Goal: Task Accomplishment & Management: Manage account settings

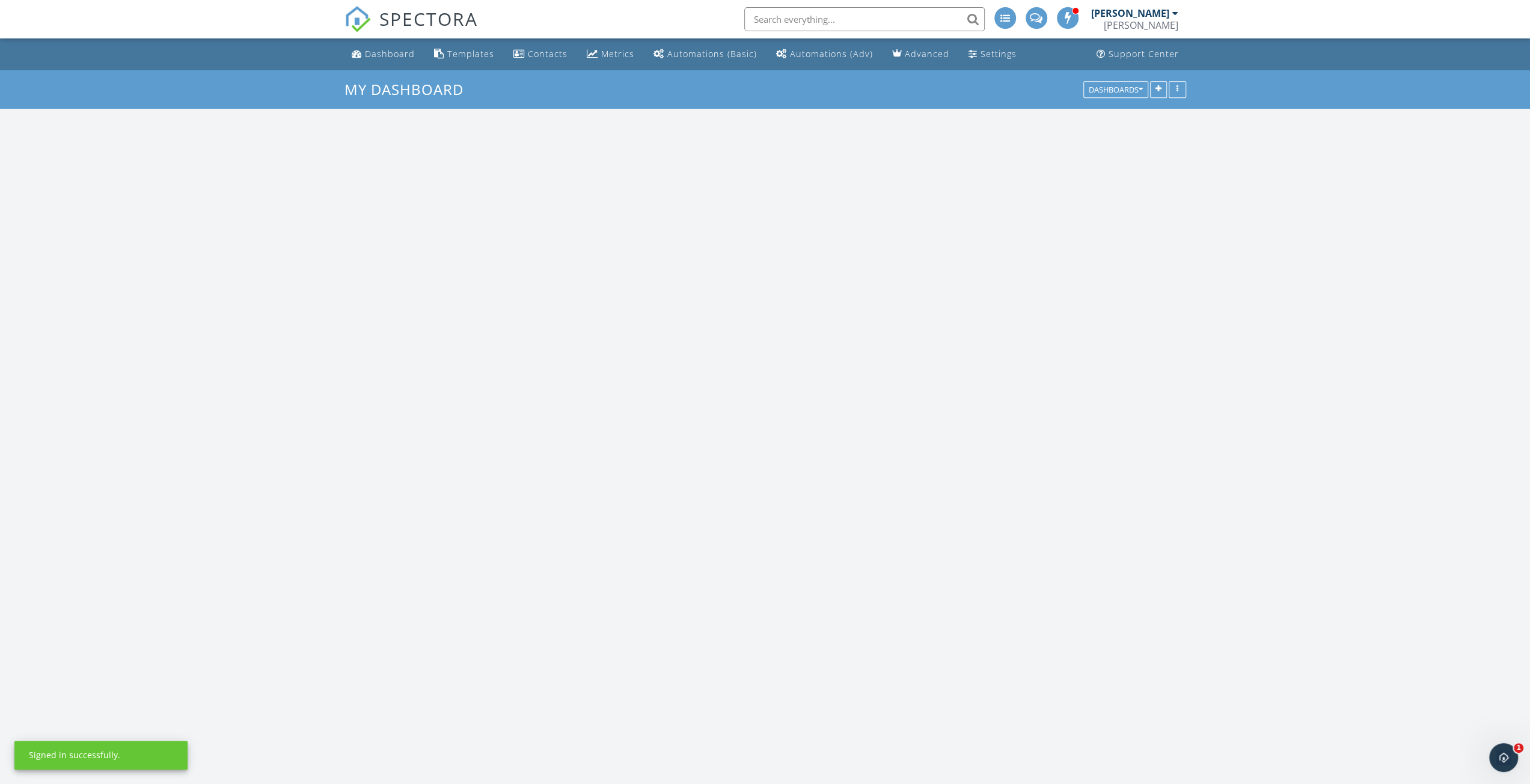
scroll to position [1112, 1549]
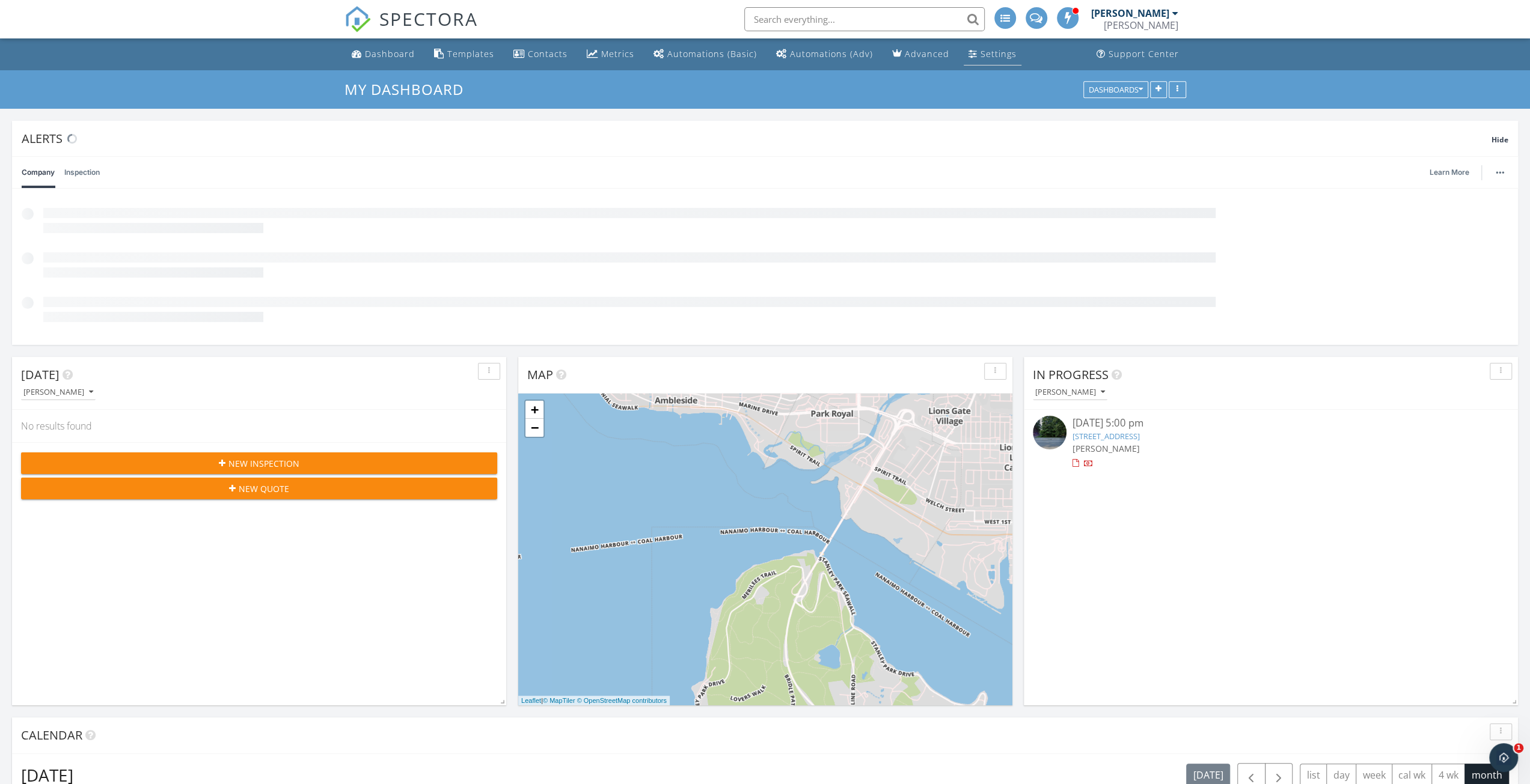
click at [992, 54] on div "Settings" at bounding box center [998, 54] width 36 height 11
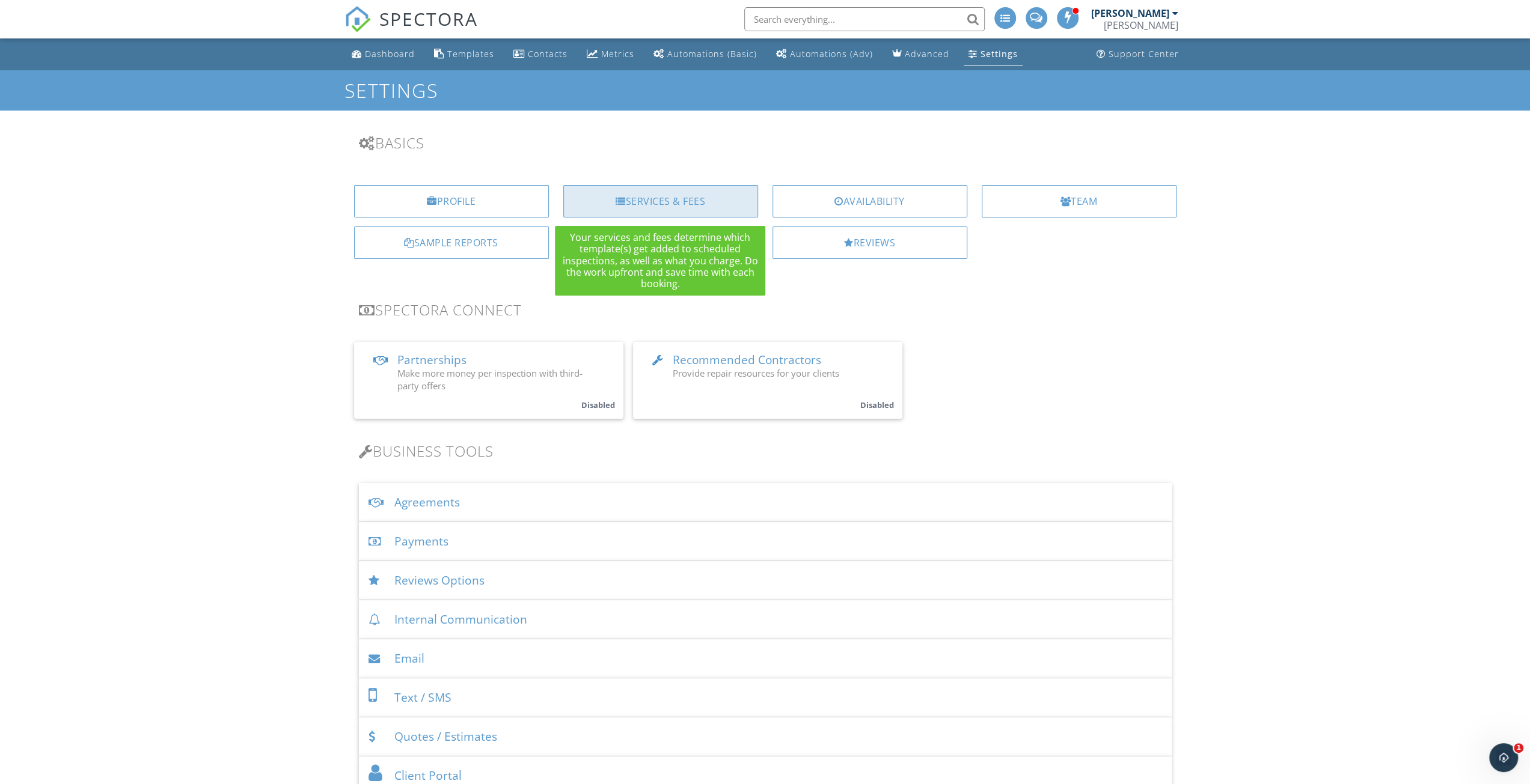
click at [690, 200] on div "Services & Fees" at bounding box center [661, 200] width 195 height 32
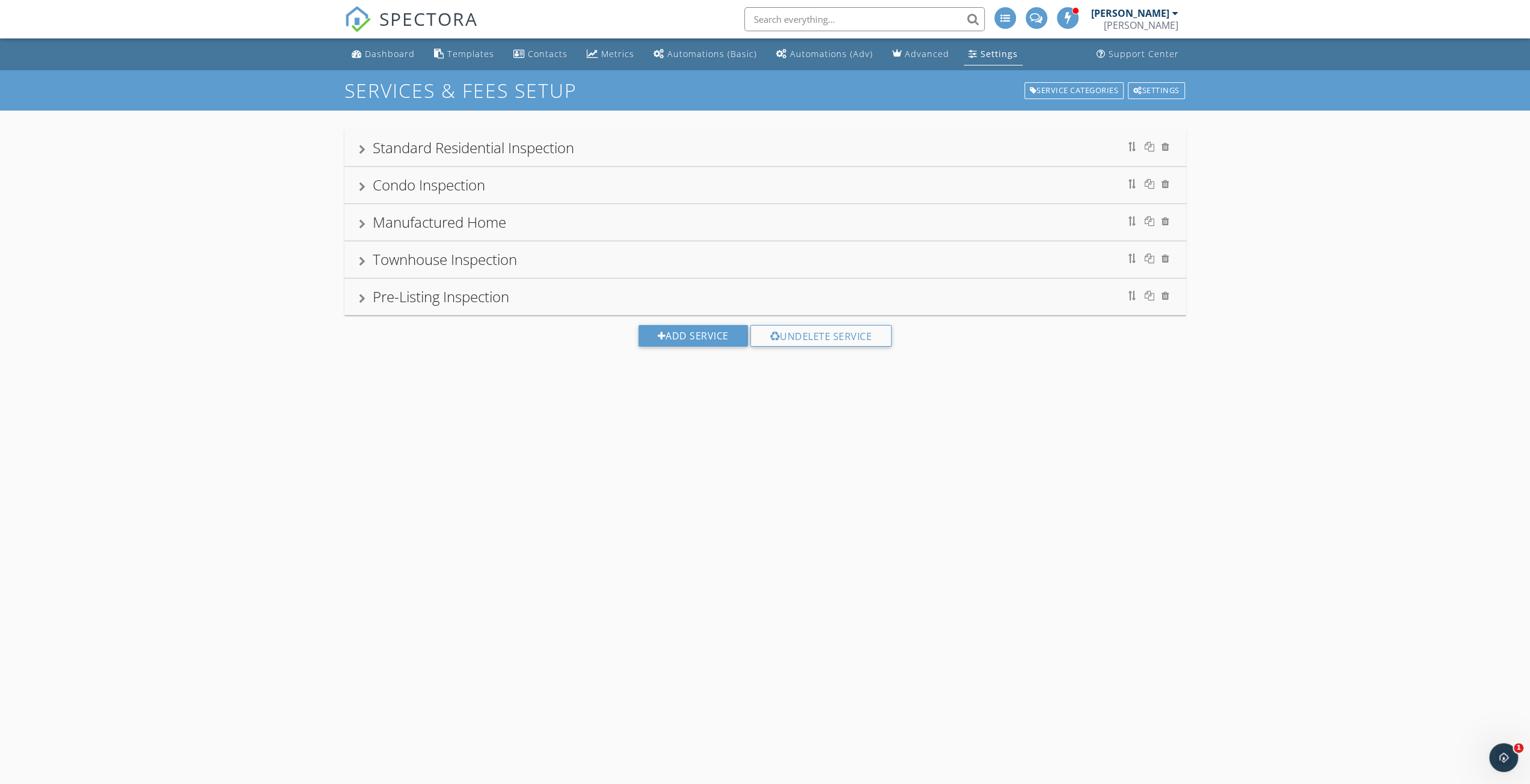
click at [398, 257] on div "Townhouse Inspection" at bounding box center [444, 259] width 144 height 19
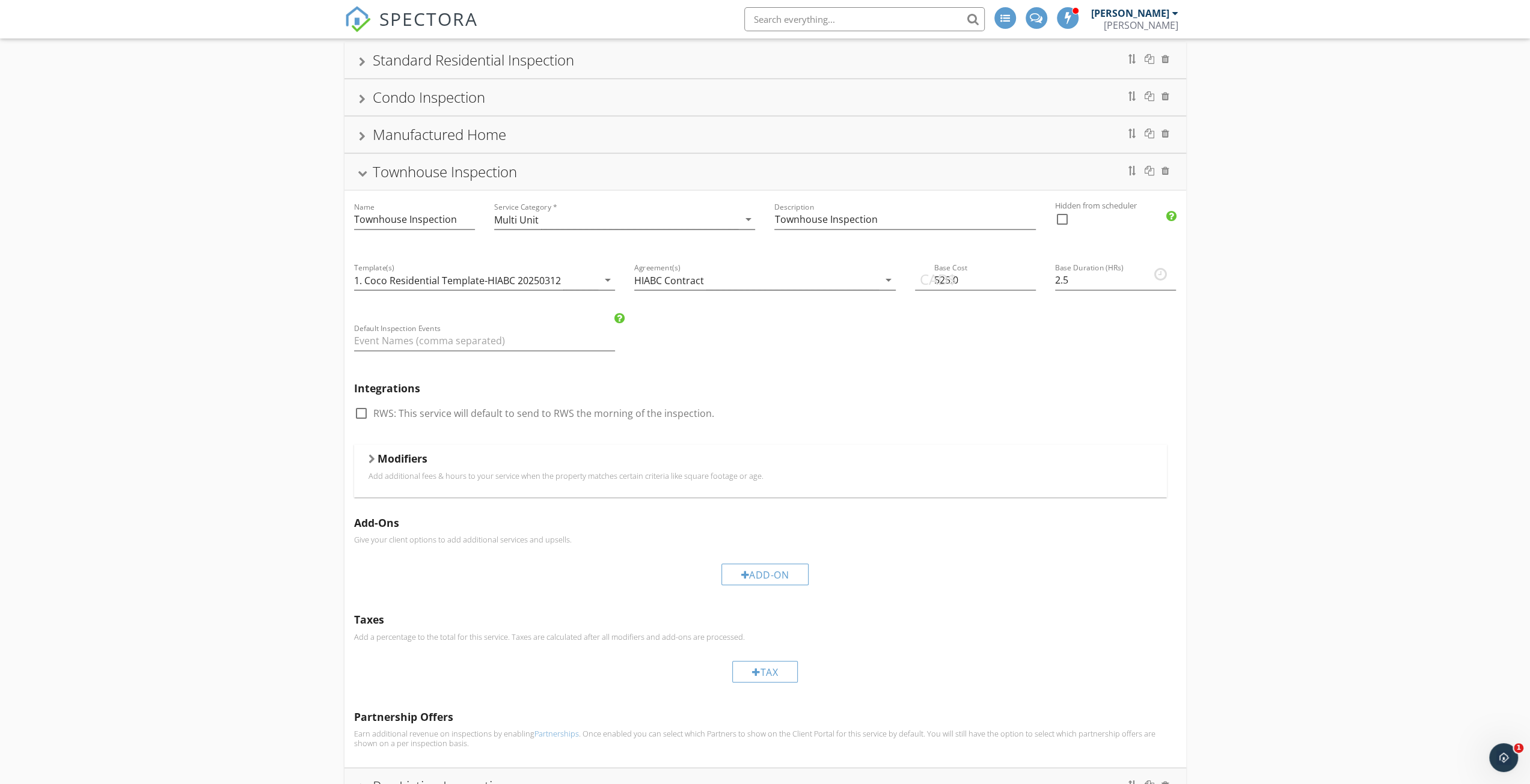
scroll to position [174, 0]
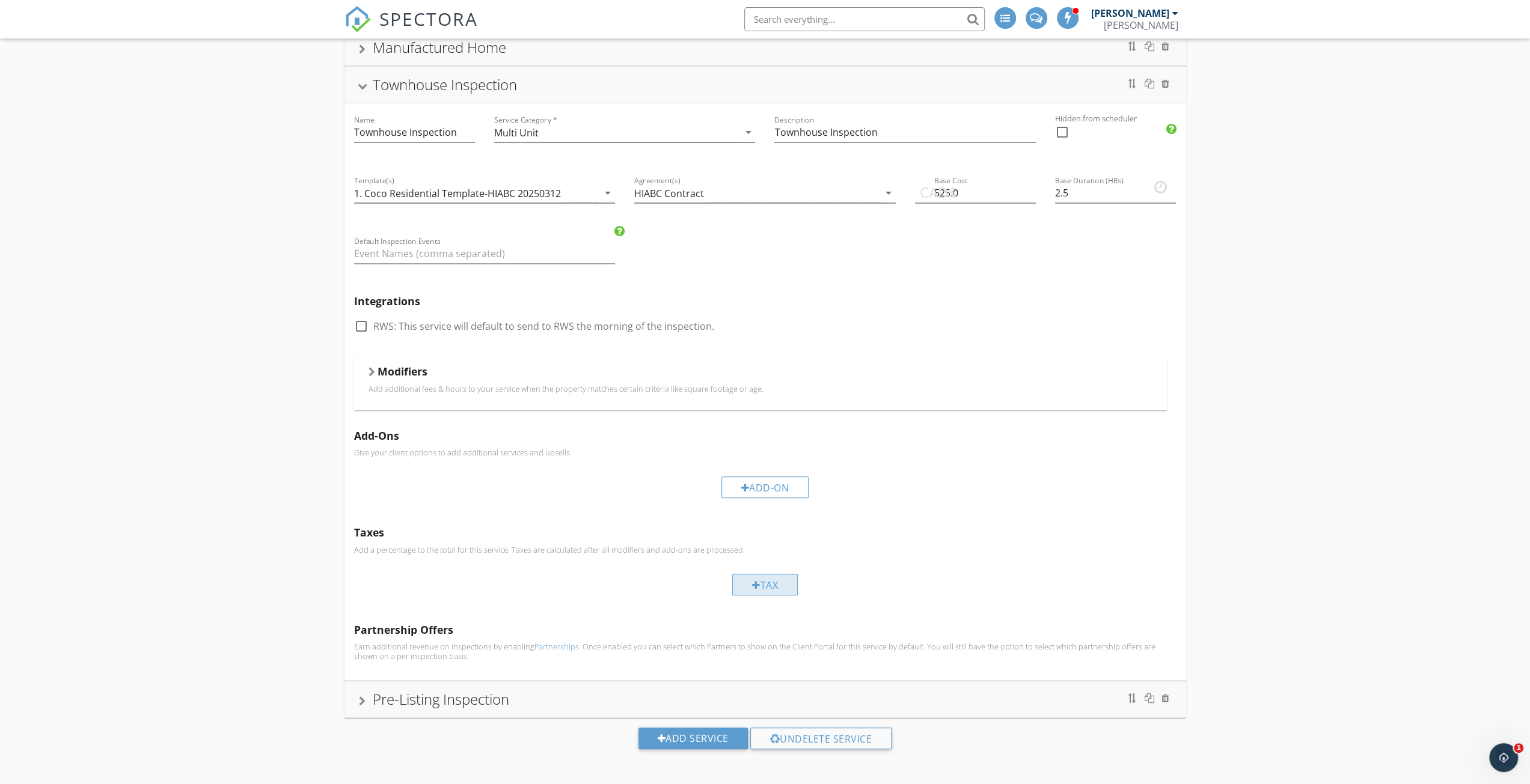
click at [759, 579] on div "Tax" at bounding box center [765, 584] width 66 height 21
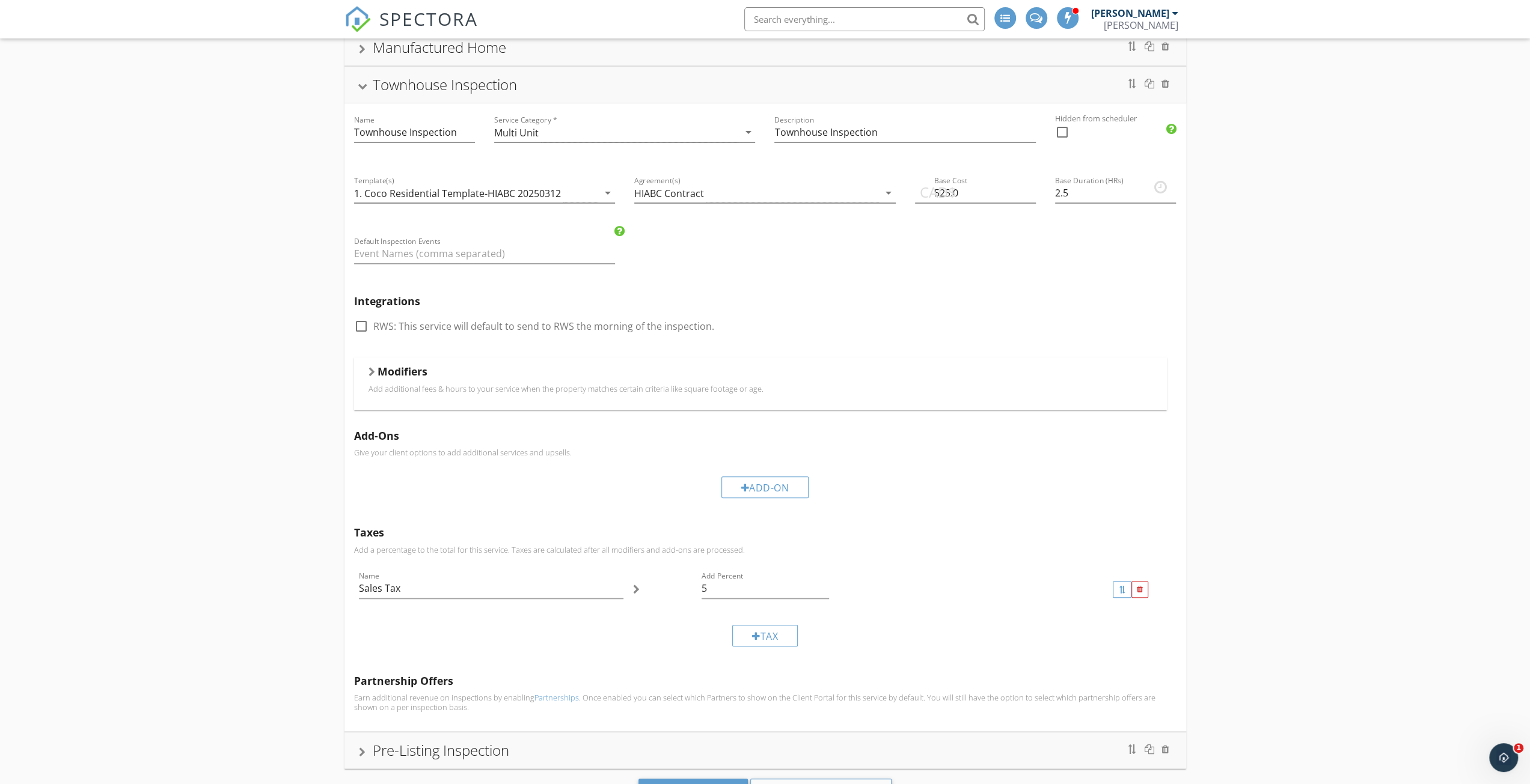
click at [336, 540] on div "Standard Residential Inspection Condo Inspection Manufactured Home Townhouse In…" at bounding box center [765, 387] width 1530 height 903
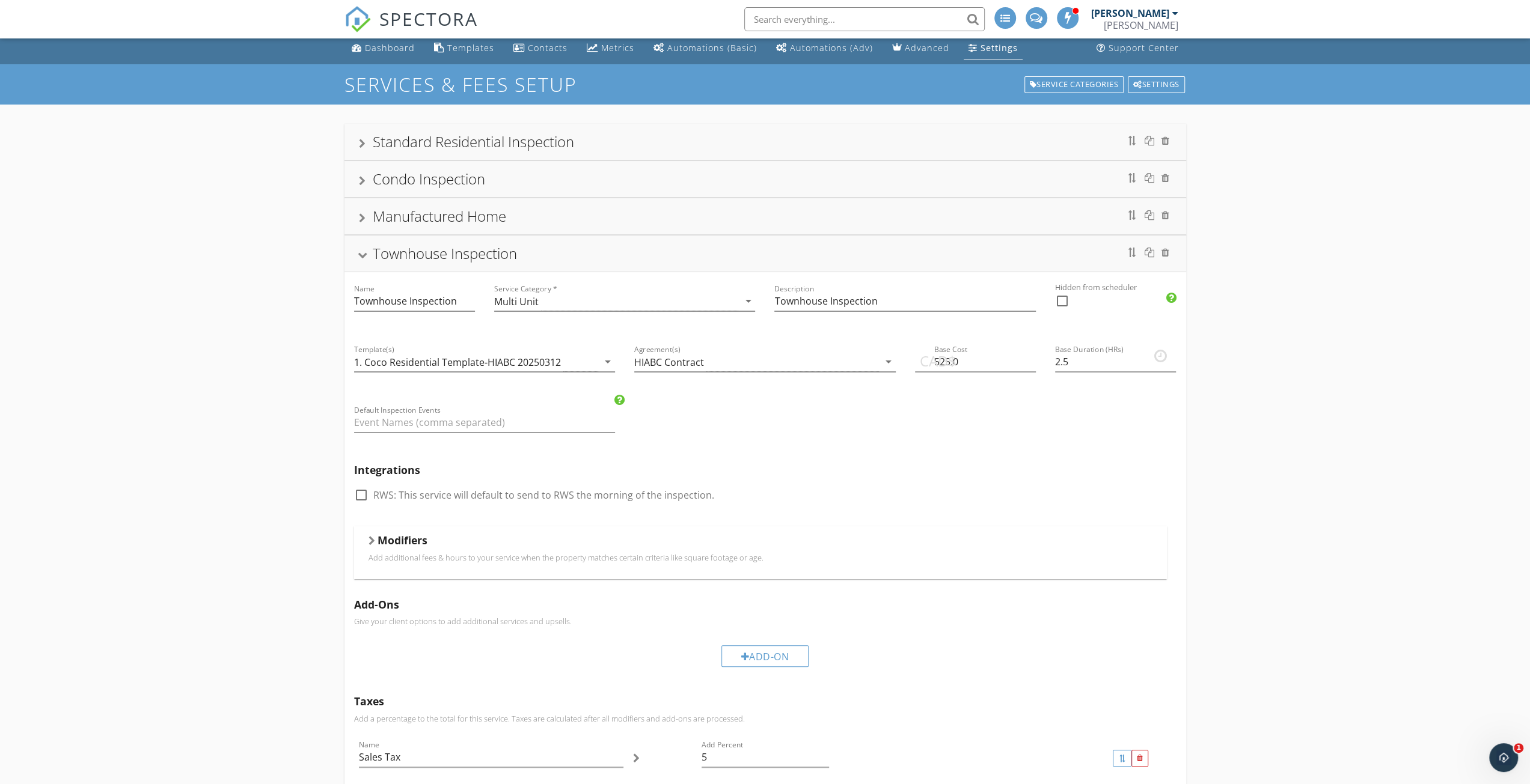
scroll to position [0, 0]
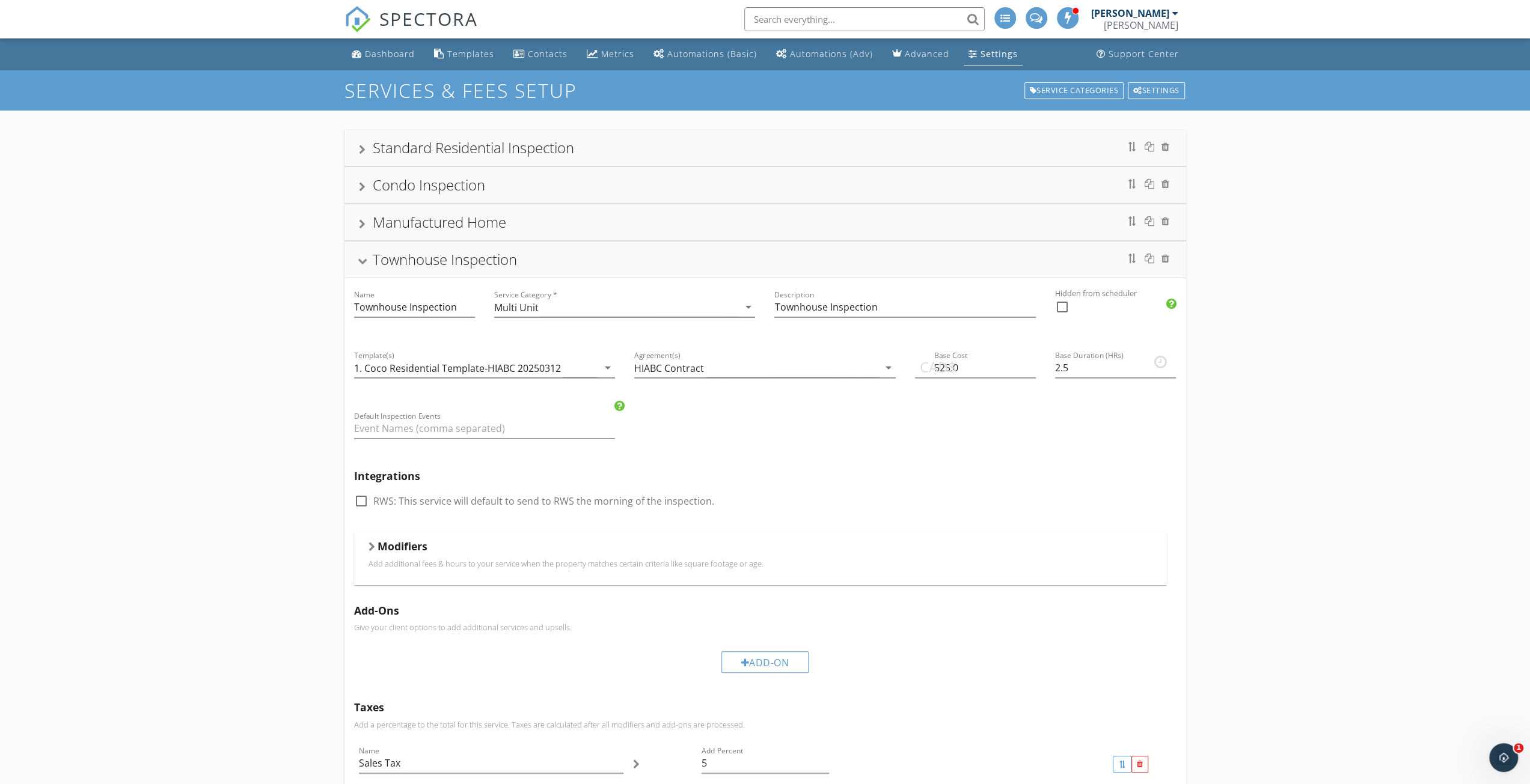
click at [386, 264] on div "Townhouse Inspection" at bounding box center [444, 259] width 144 height 19
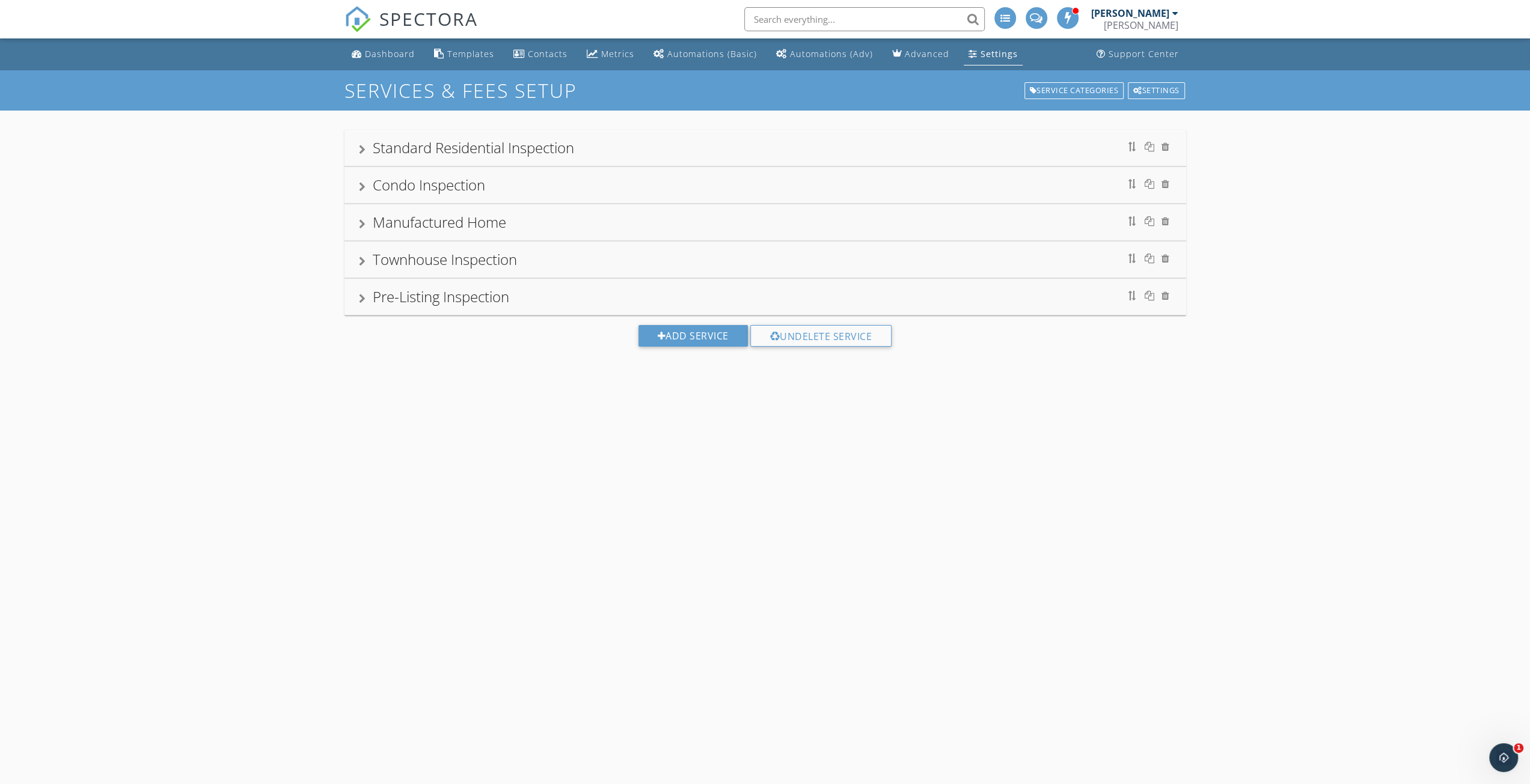
click at [407, 148] on div "Standard Residential Inspection" at bounding box center [473, 147] width 201 height 19
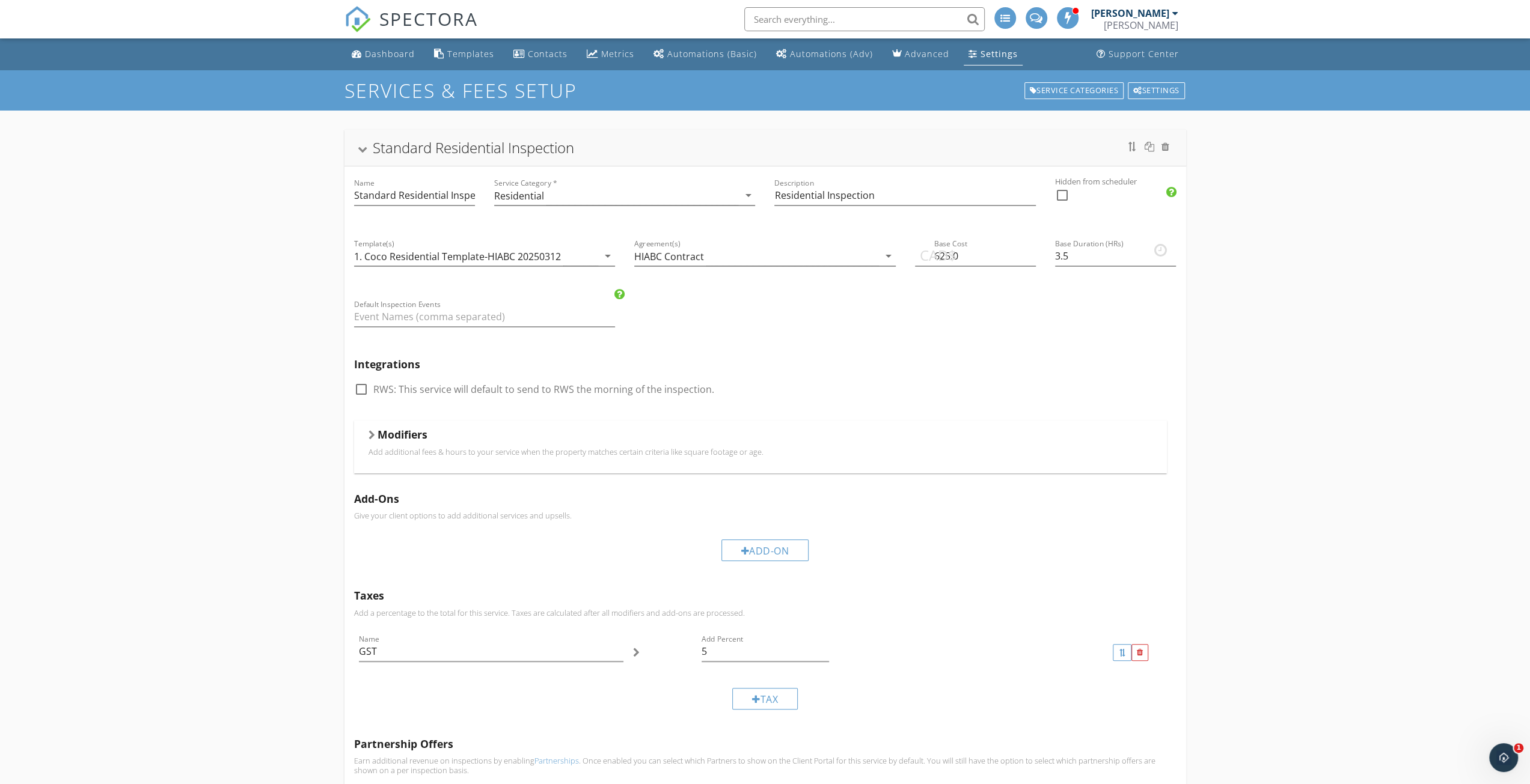
click at [386, 149] on div "Standard Residential Inspection" at bounding box center [473, 147] width 201 height 19
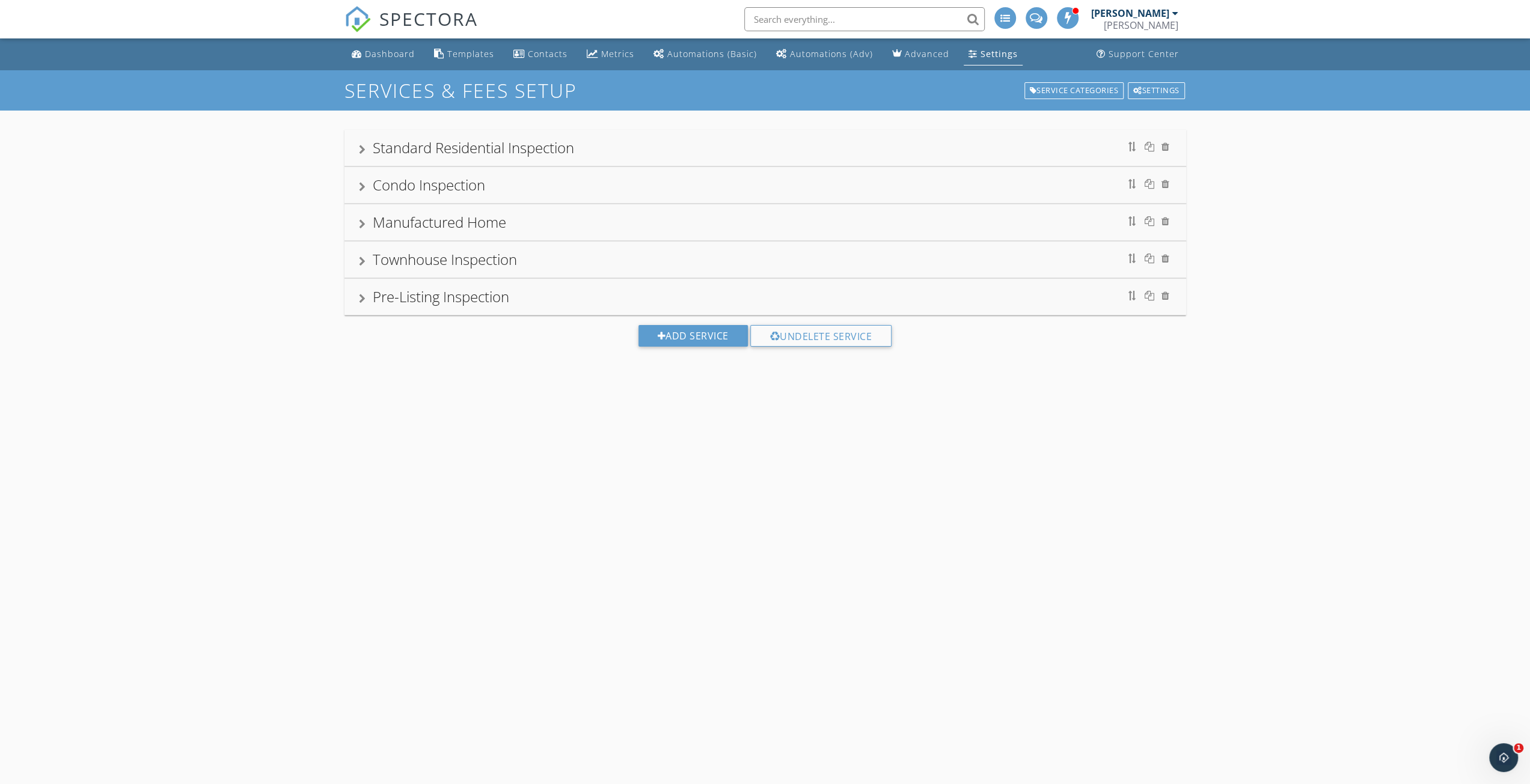
click at [394, 180] on div "Condo Inspection" at bounding box center [428, 184] width 112 height 19
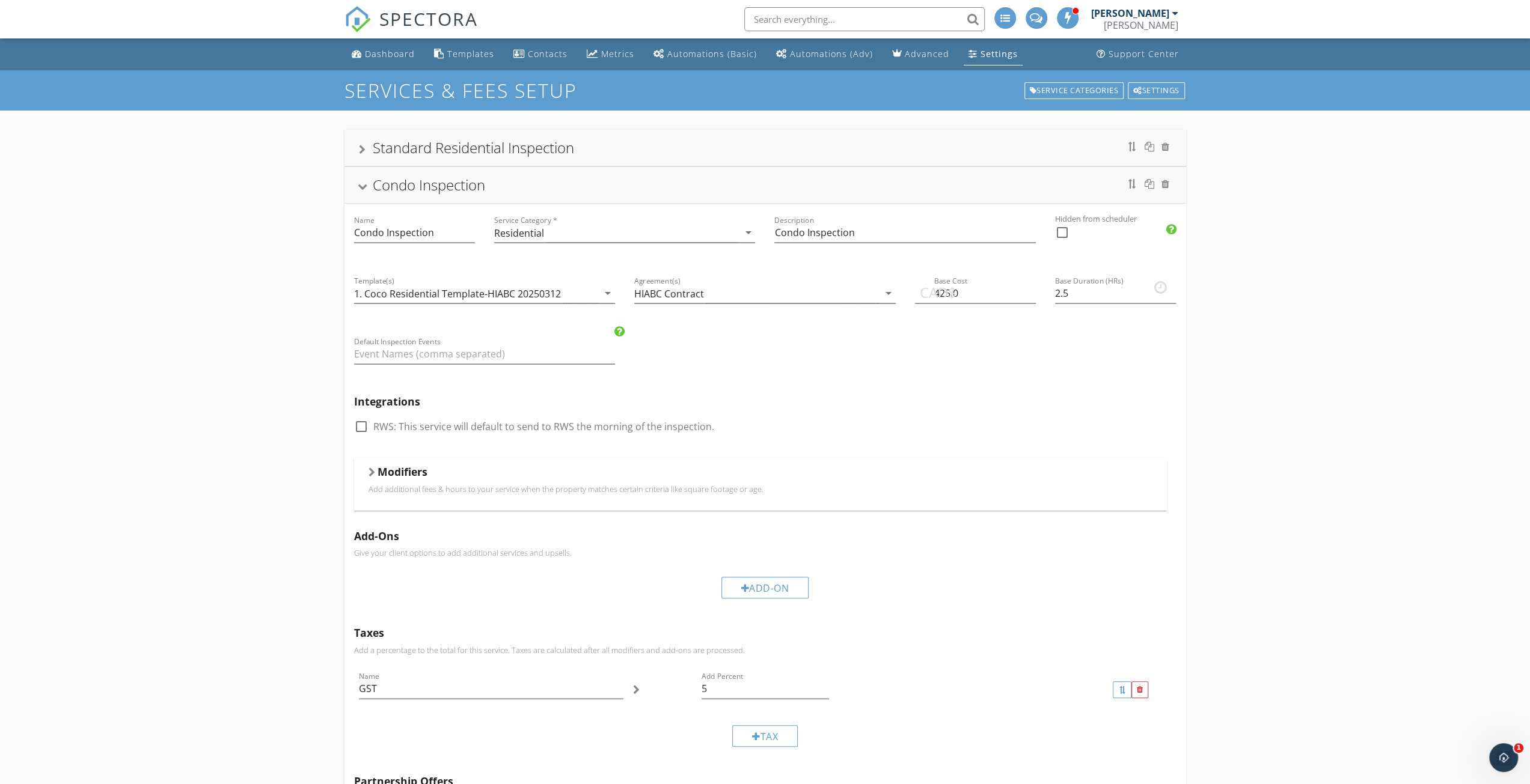
click at [382, 179] on div "Condo Inspection" at bounding box center [428, 184] width 112 height 19
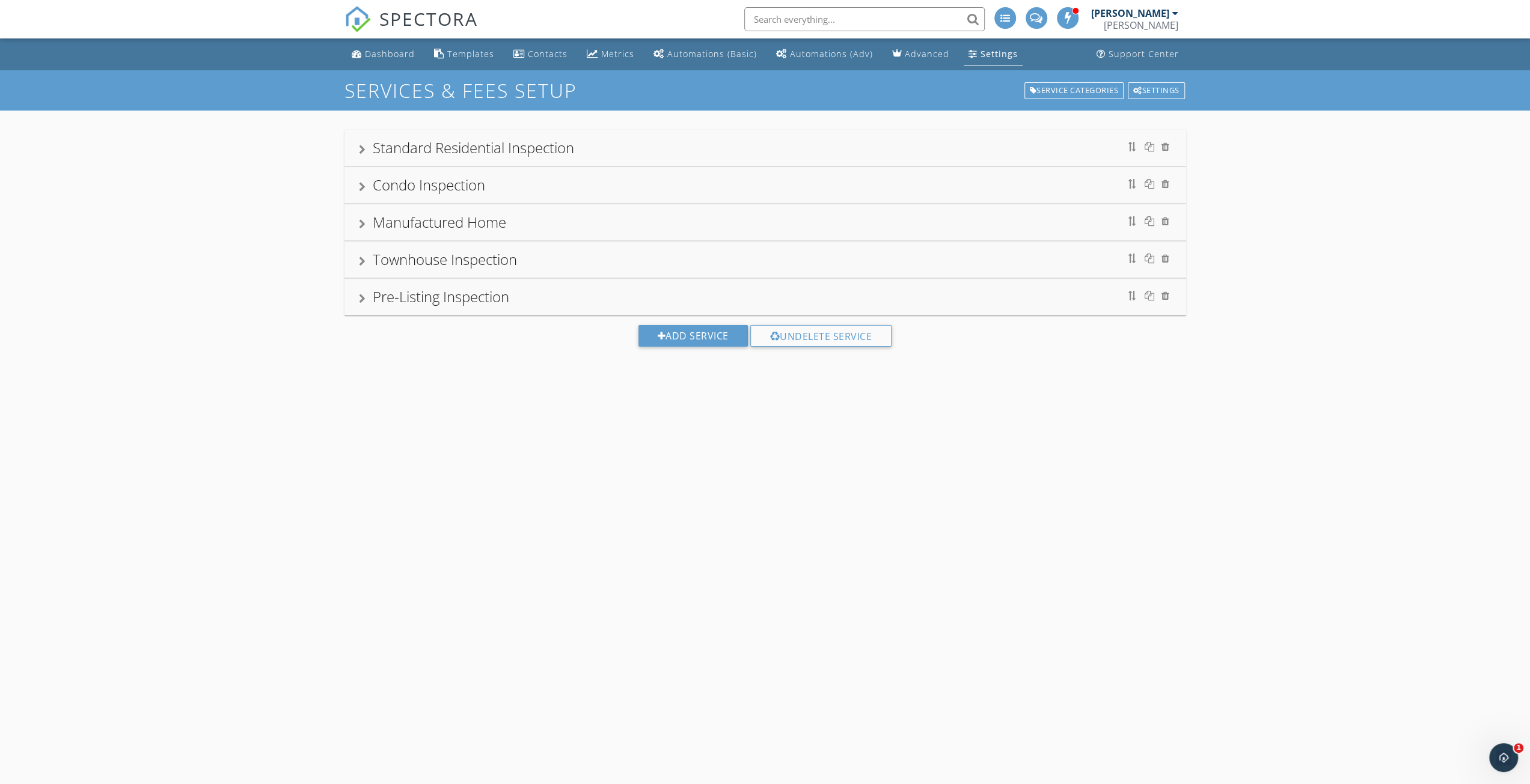
click at [390, 224] on div "Manufactured Home" at bounding box center [439, 222] width 134 height 19
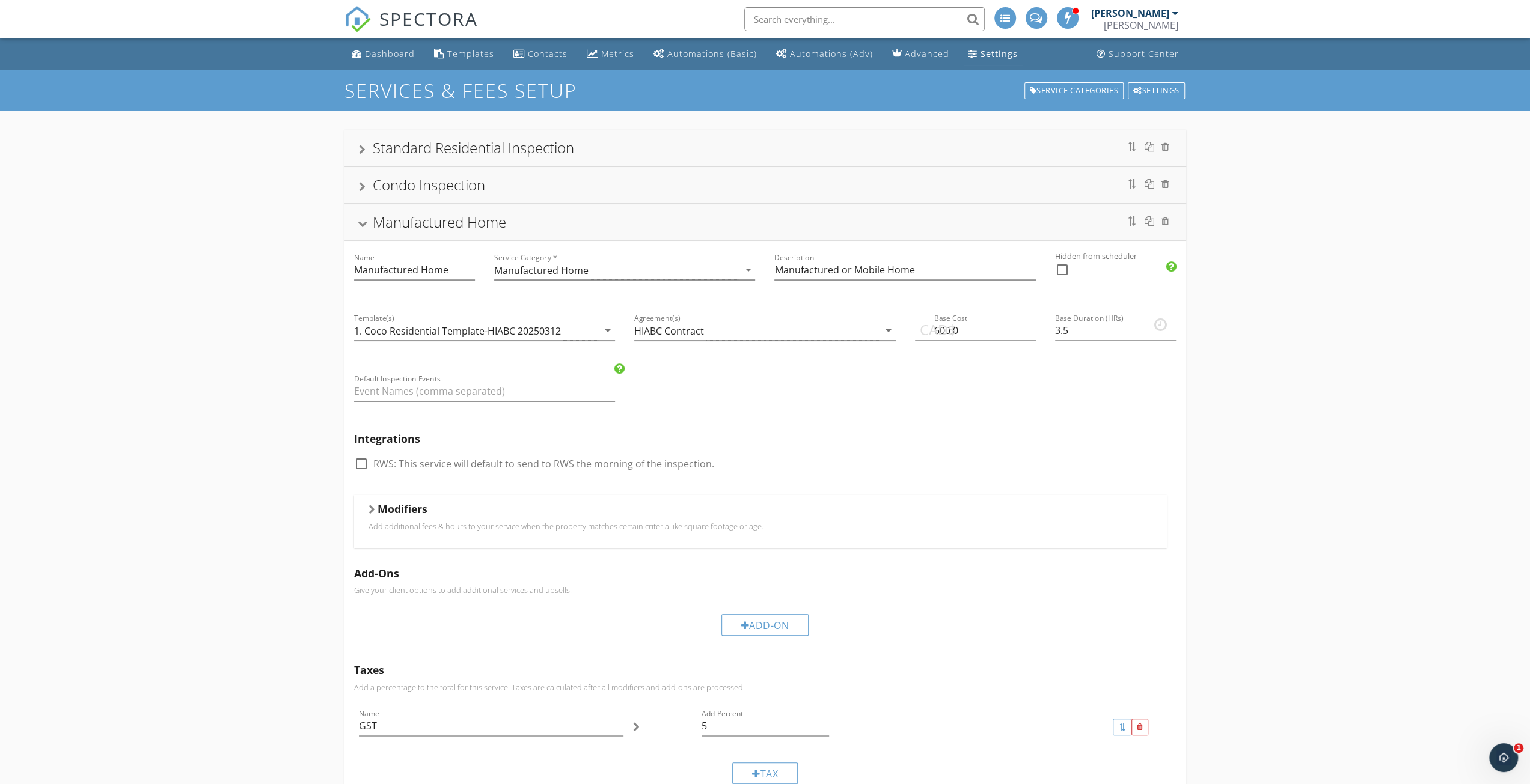
click at [394, 208] on div "Manufactured Home" at bounding box center [765, 222] width 842 height 36
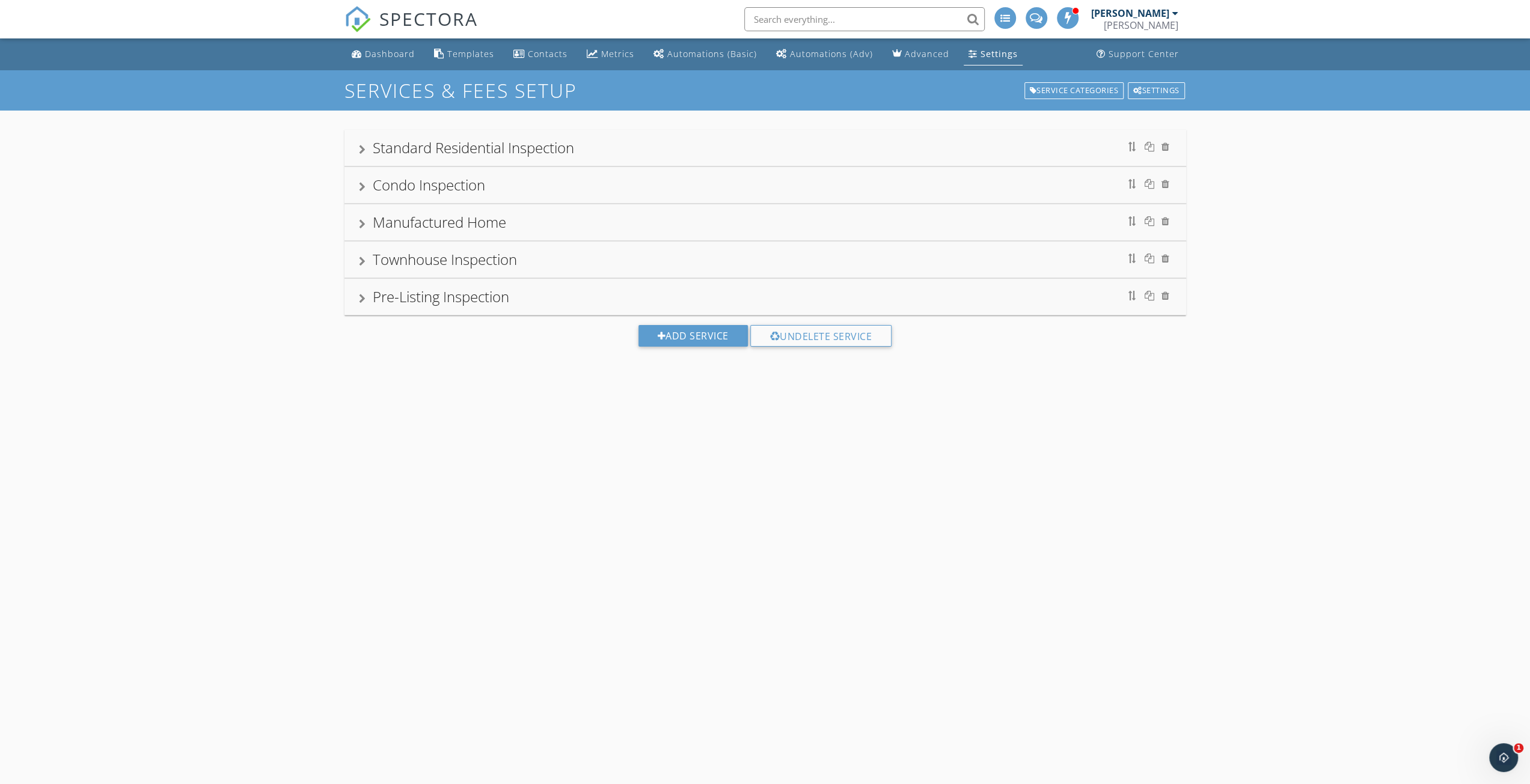
click at [394, 296] on div "Pre-Listing Inspection" at bounding box center [440, 296] width 136 height 19
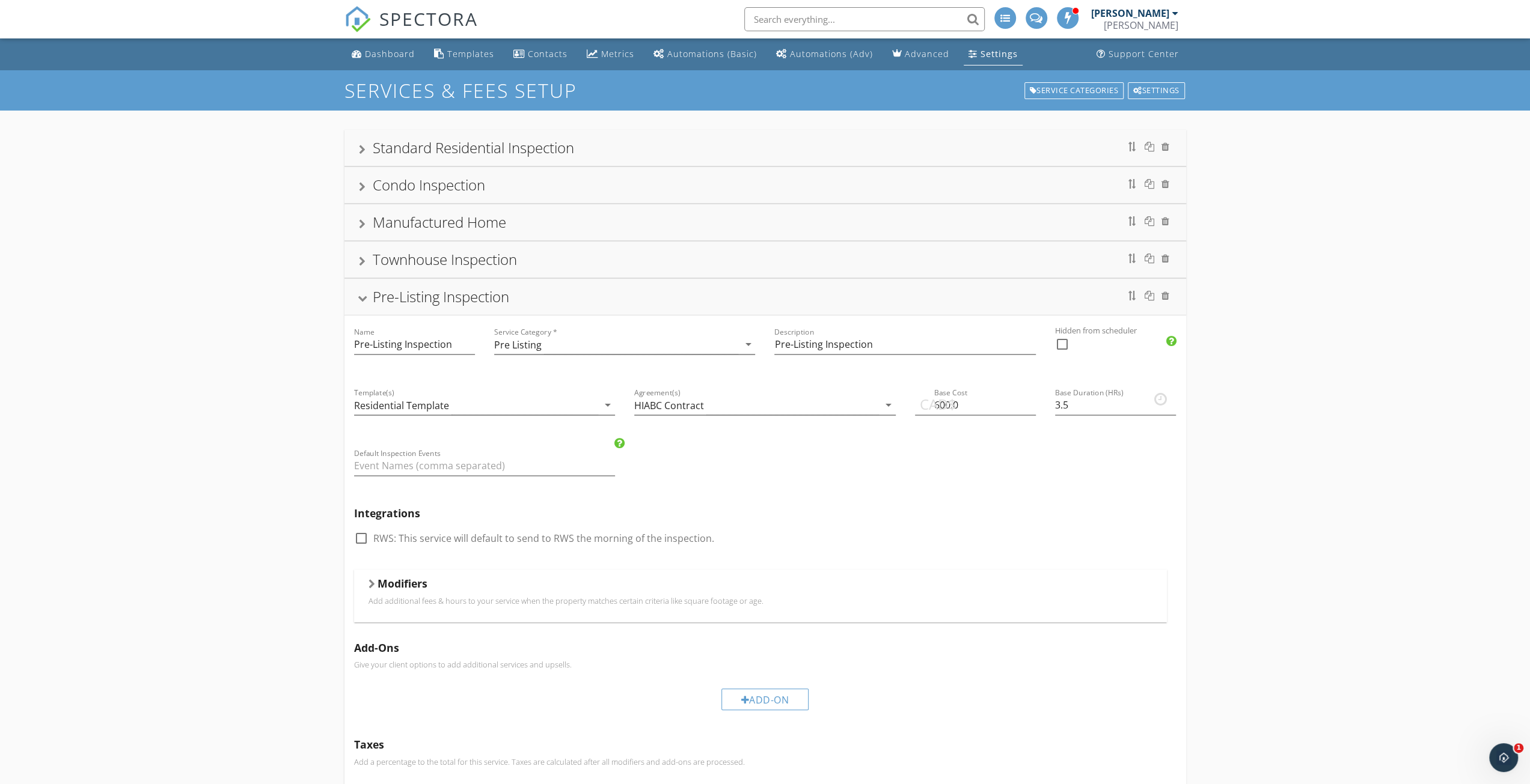
click at [391, 584] on h5 "Modifiers" at bounding box center [403, 583] width 50 height 12
click at [376, 581] on div at bounding box center [371, 584] width 9 height 6
click at [387, 299] on div "Pre-Listing Inspection" at bounding box center [440, 296] width 136 height 19
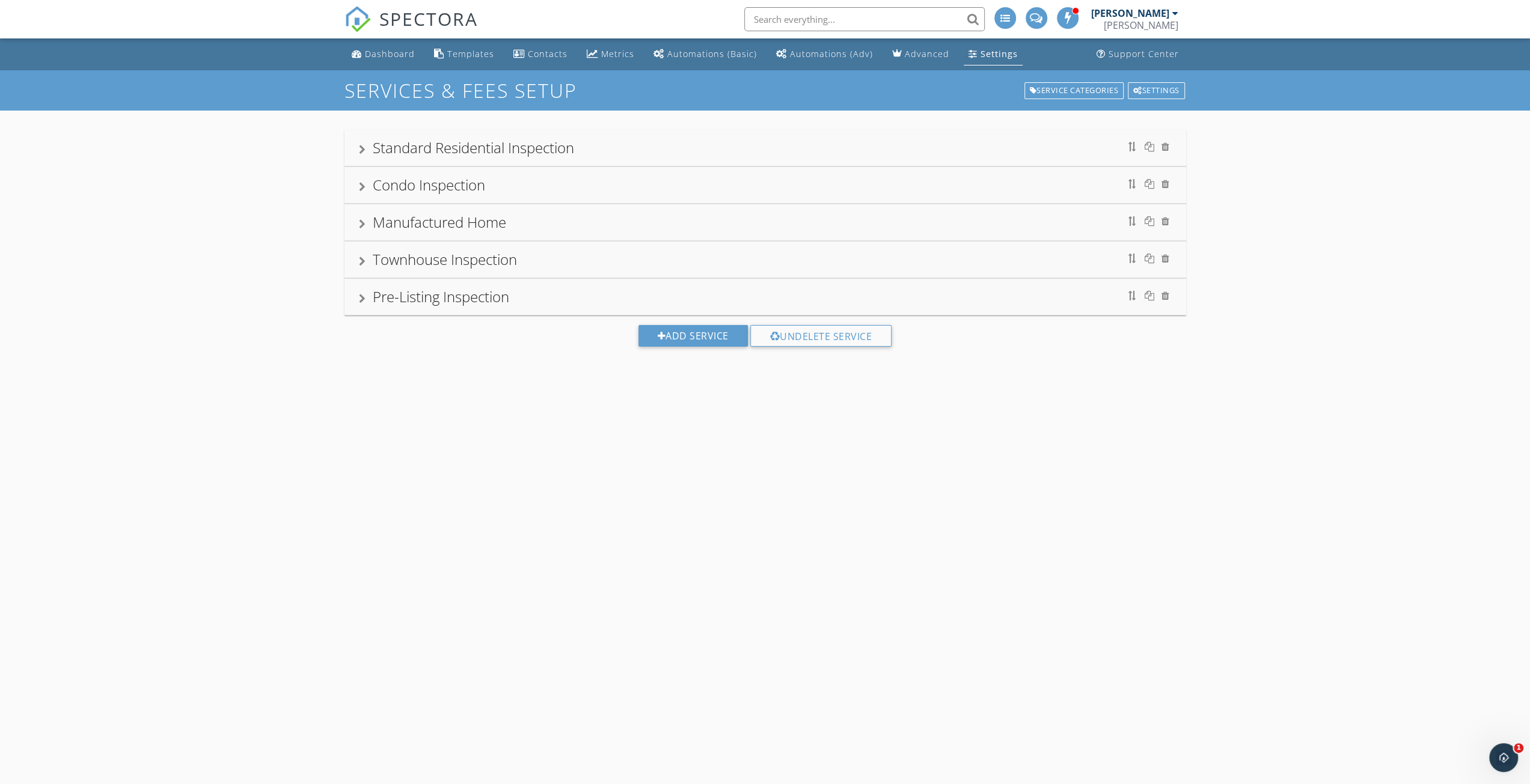
click at [370, 268] on div "Townhouse Inspection" at bounding box center [766, 259] width 813 height 21
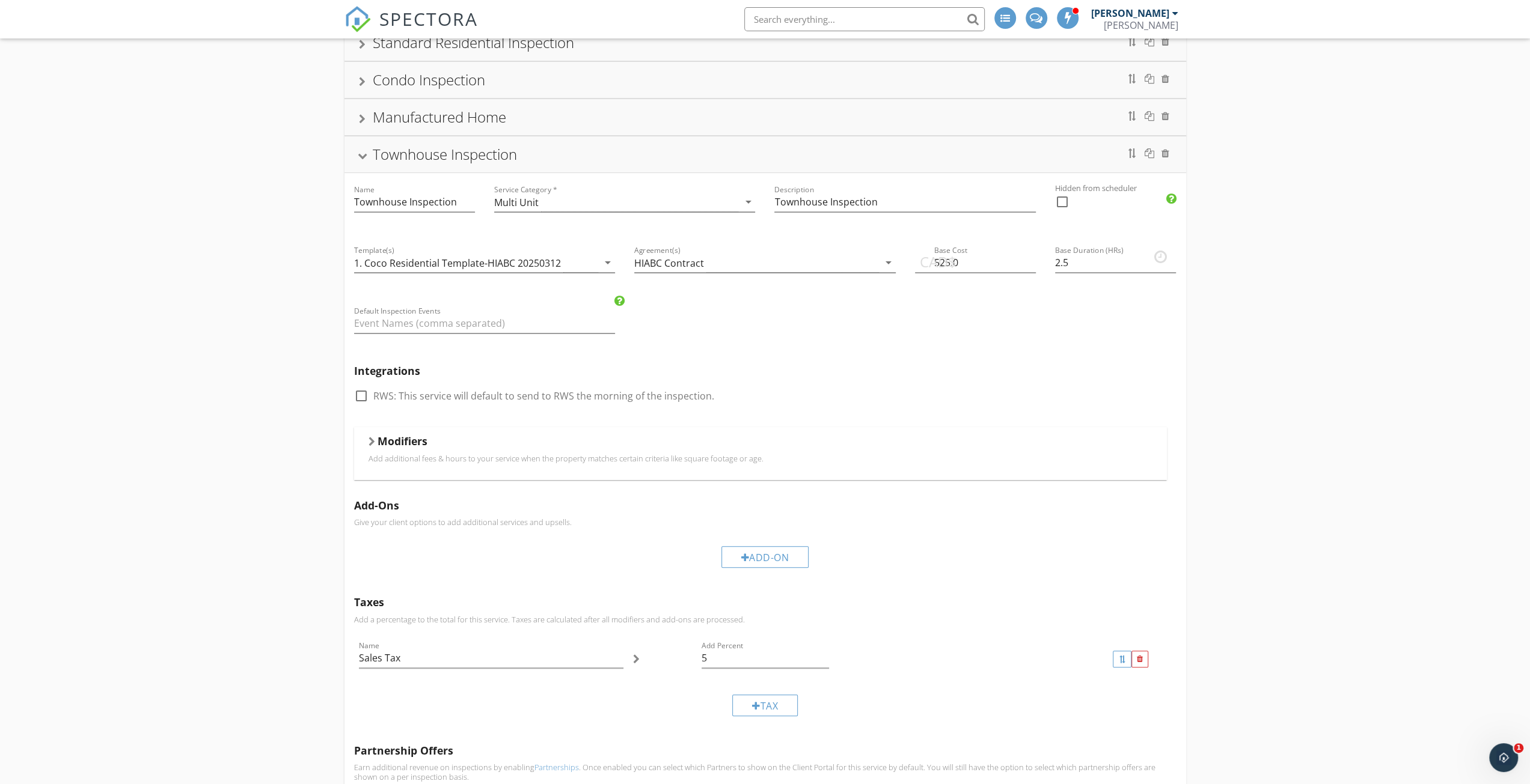
scroll to position [121, 0]
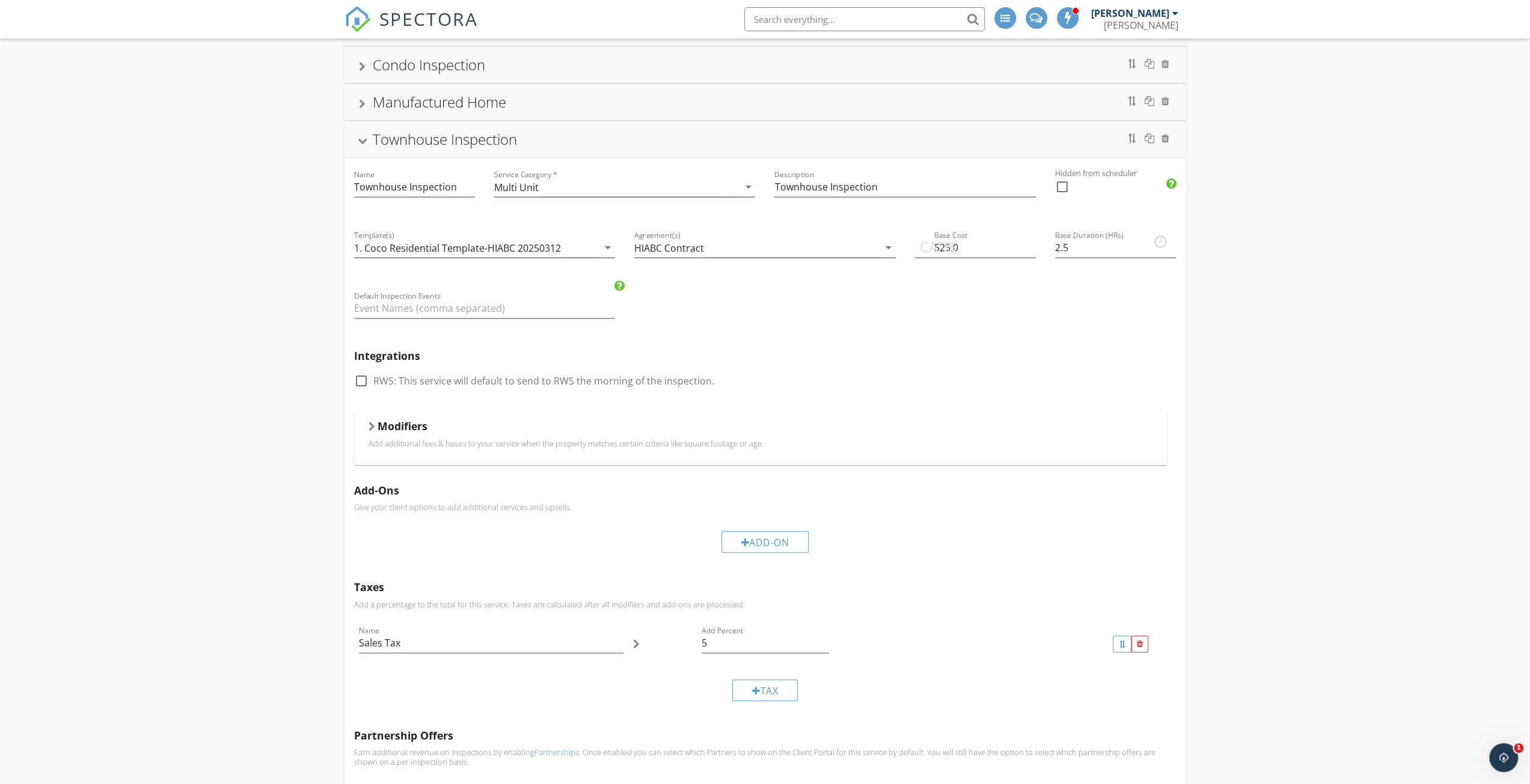
click at [368, 435] on div "Modifiers Add additional fees & hours to your service when the property matches…" at bounding box center [760, 438] width 813 height 52
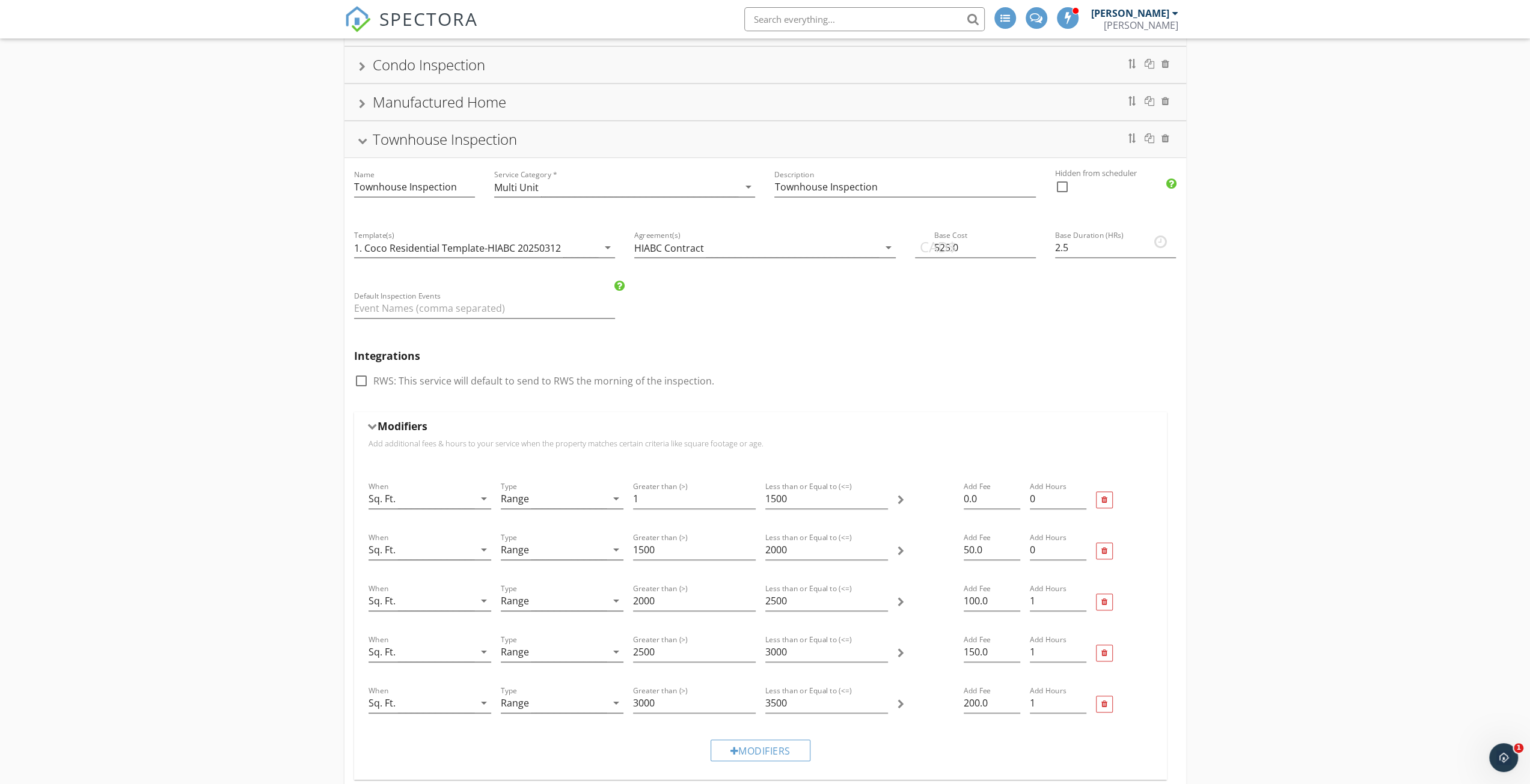
click at [386, 431] on h5 "Modifiers" at bounding box center [403, 426] width 50 height 12
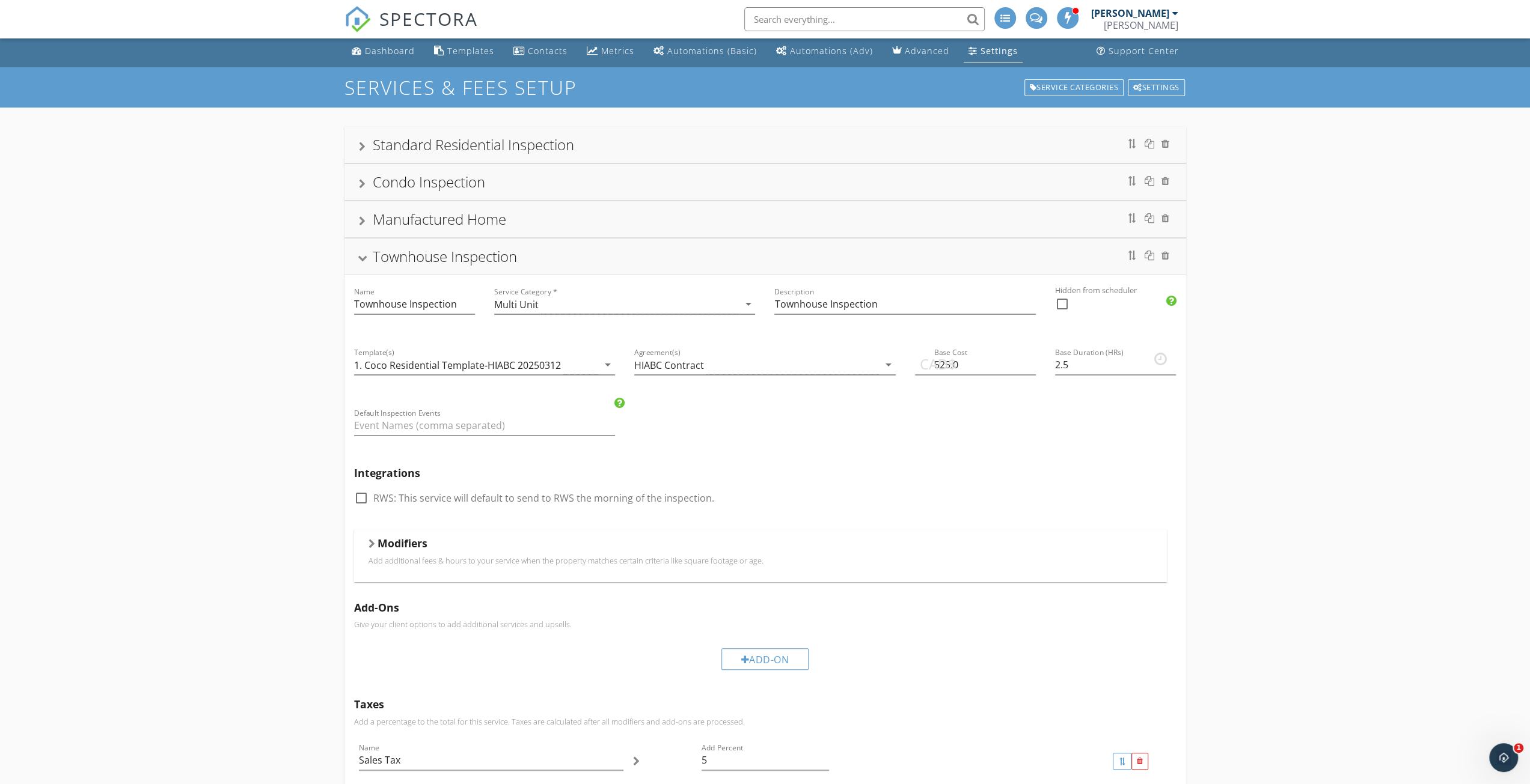
scroll to position [0, 0]
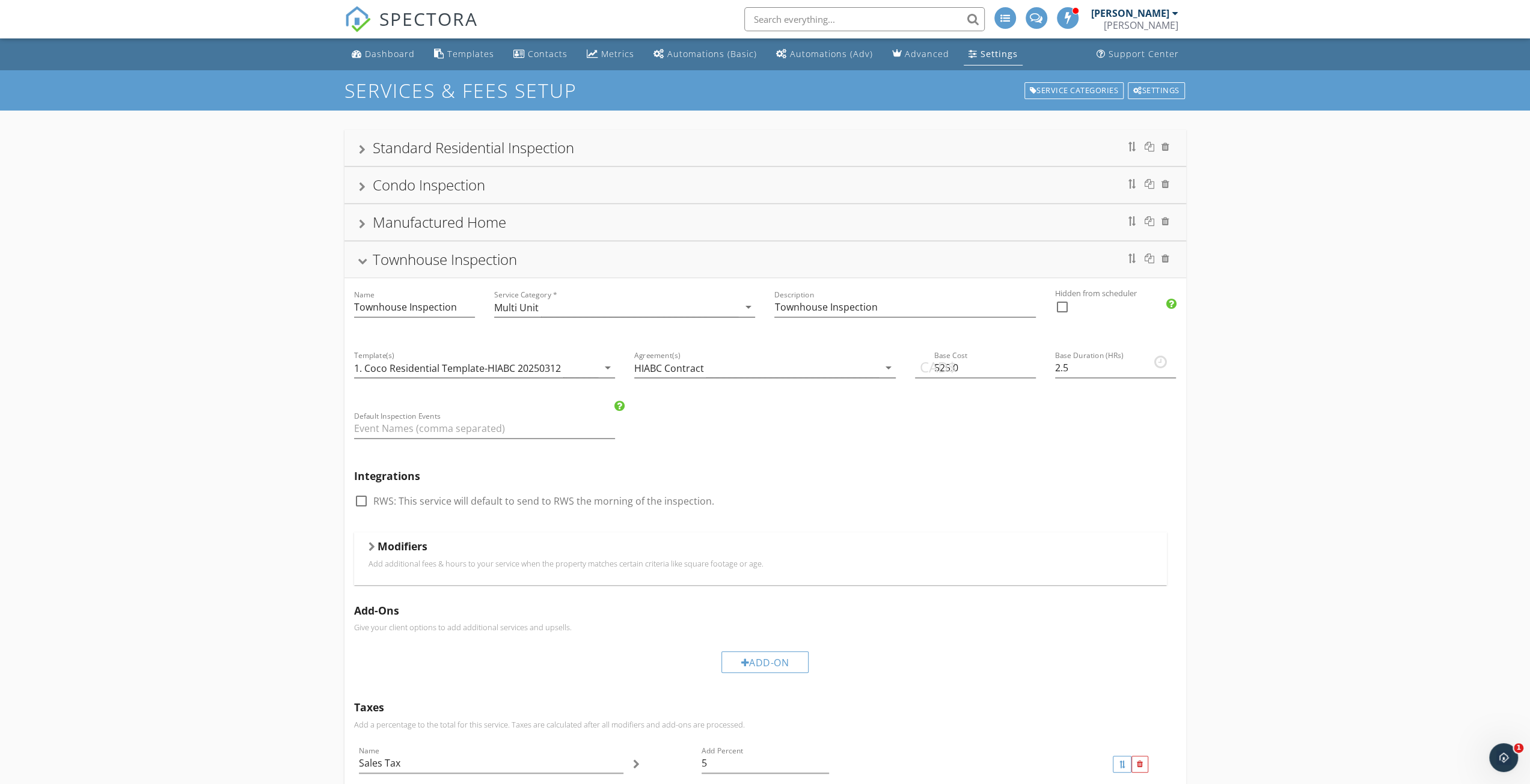
click at [373, 160] on div "Standard Residential Inspection" at bounding box center [765, 148] width 842 height 36
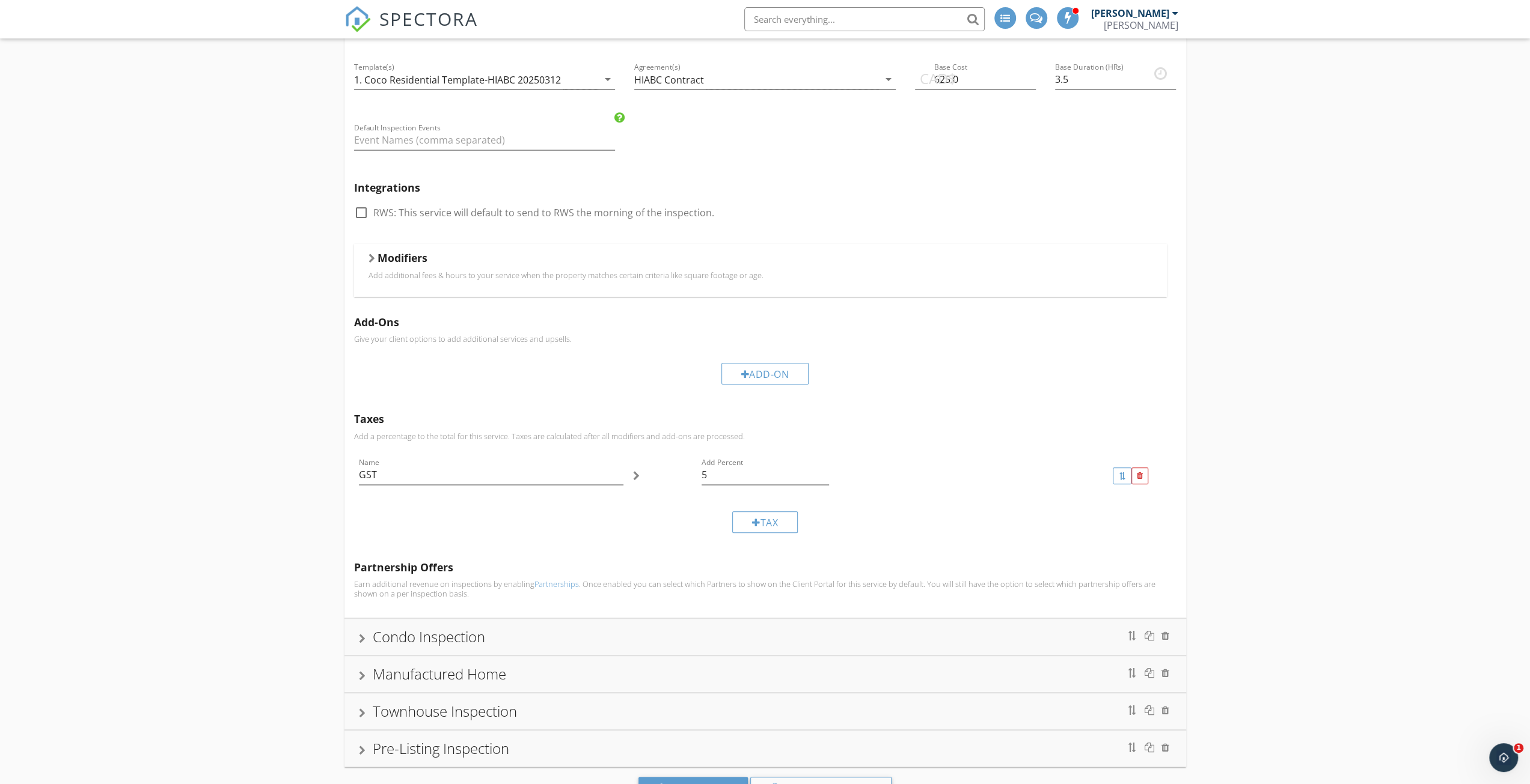
scroll to position [180, 0]
click at [384, 245] on div "Modifiers Add additional fees & hours to your service when the property matches…" at bounding box center [760, 266] width 813 height 52
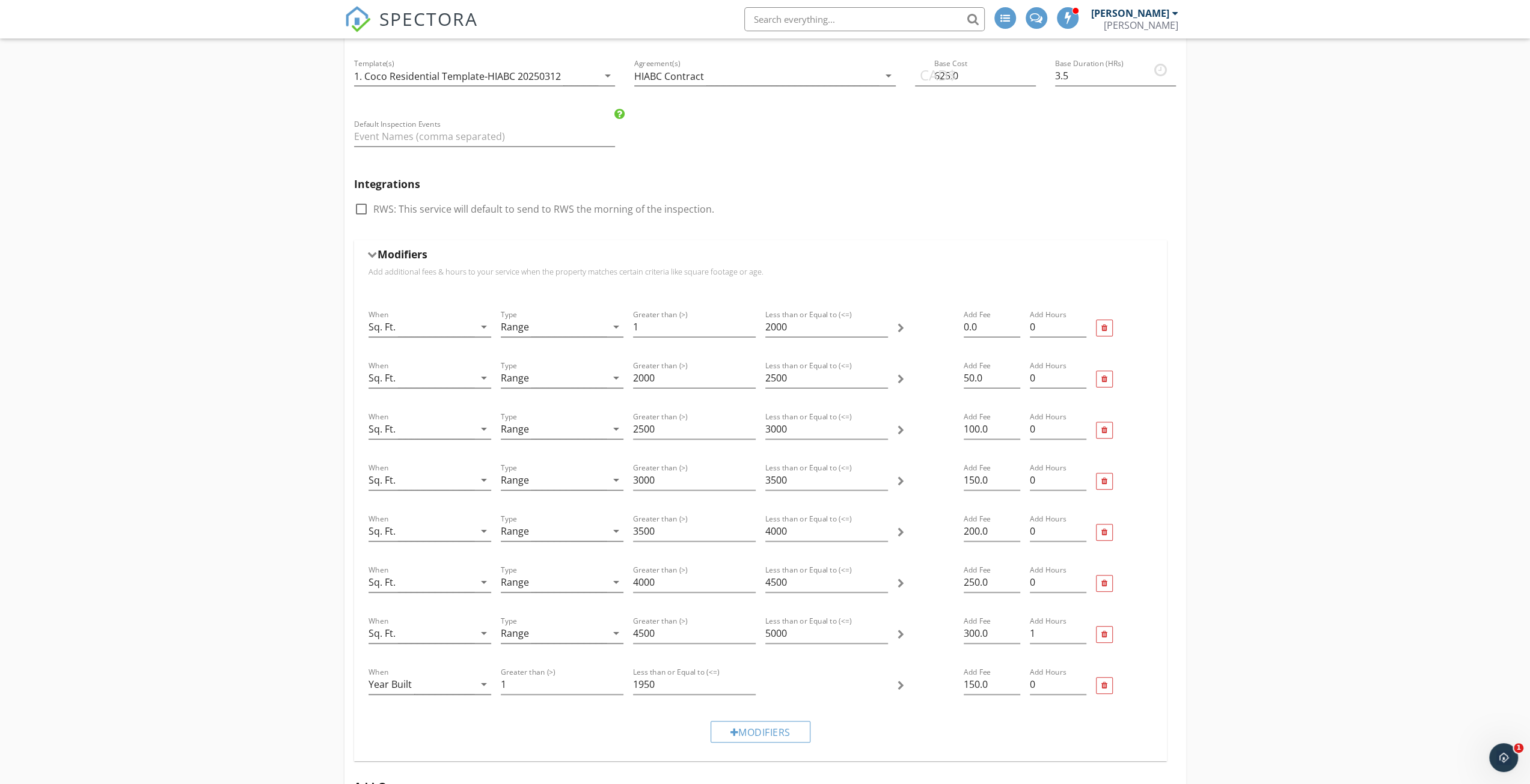
click at [379, 250] on h5 "Modifiers" at bounding box center [403, 253] width 50 height 12
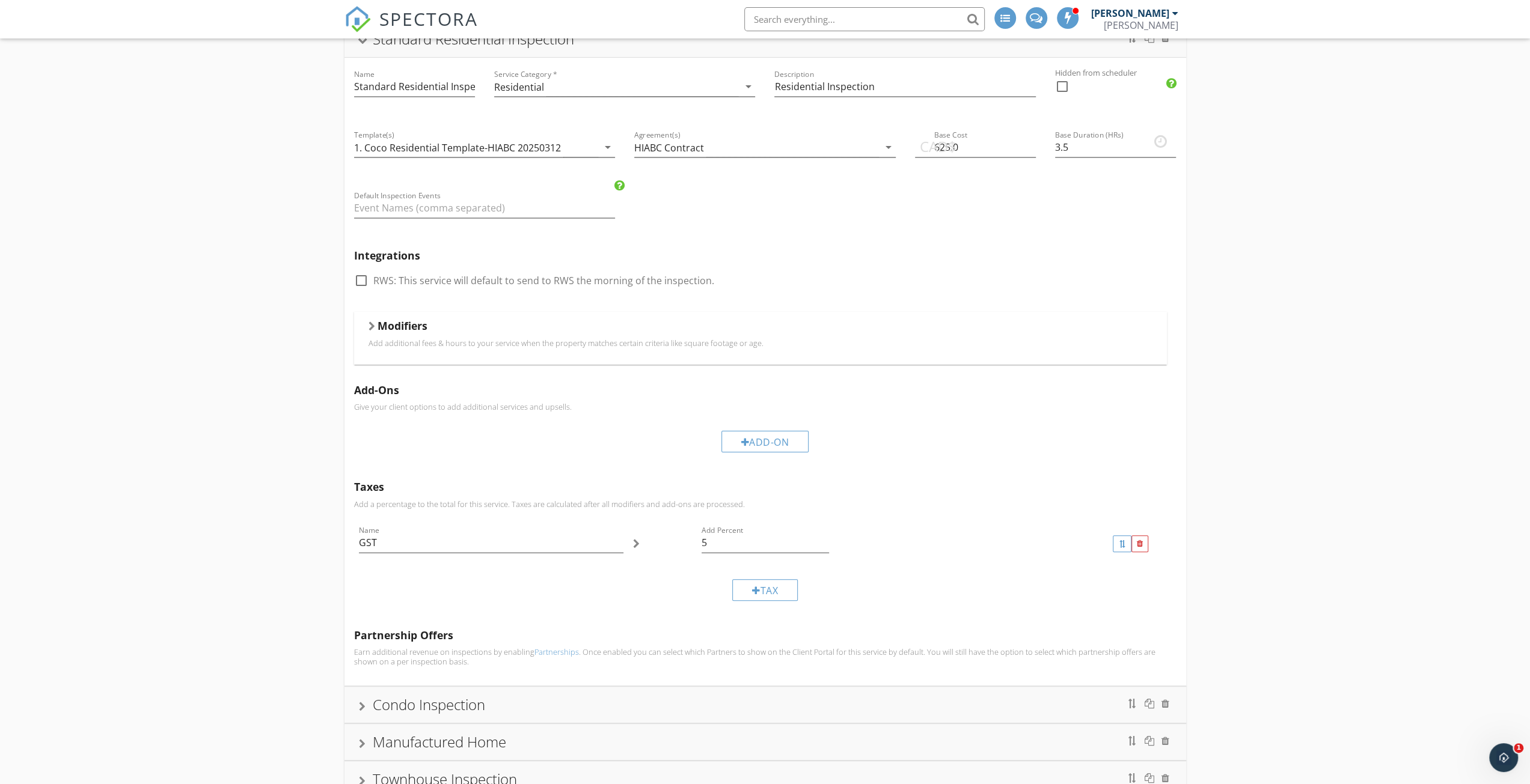
scroll to position [0, 0]
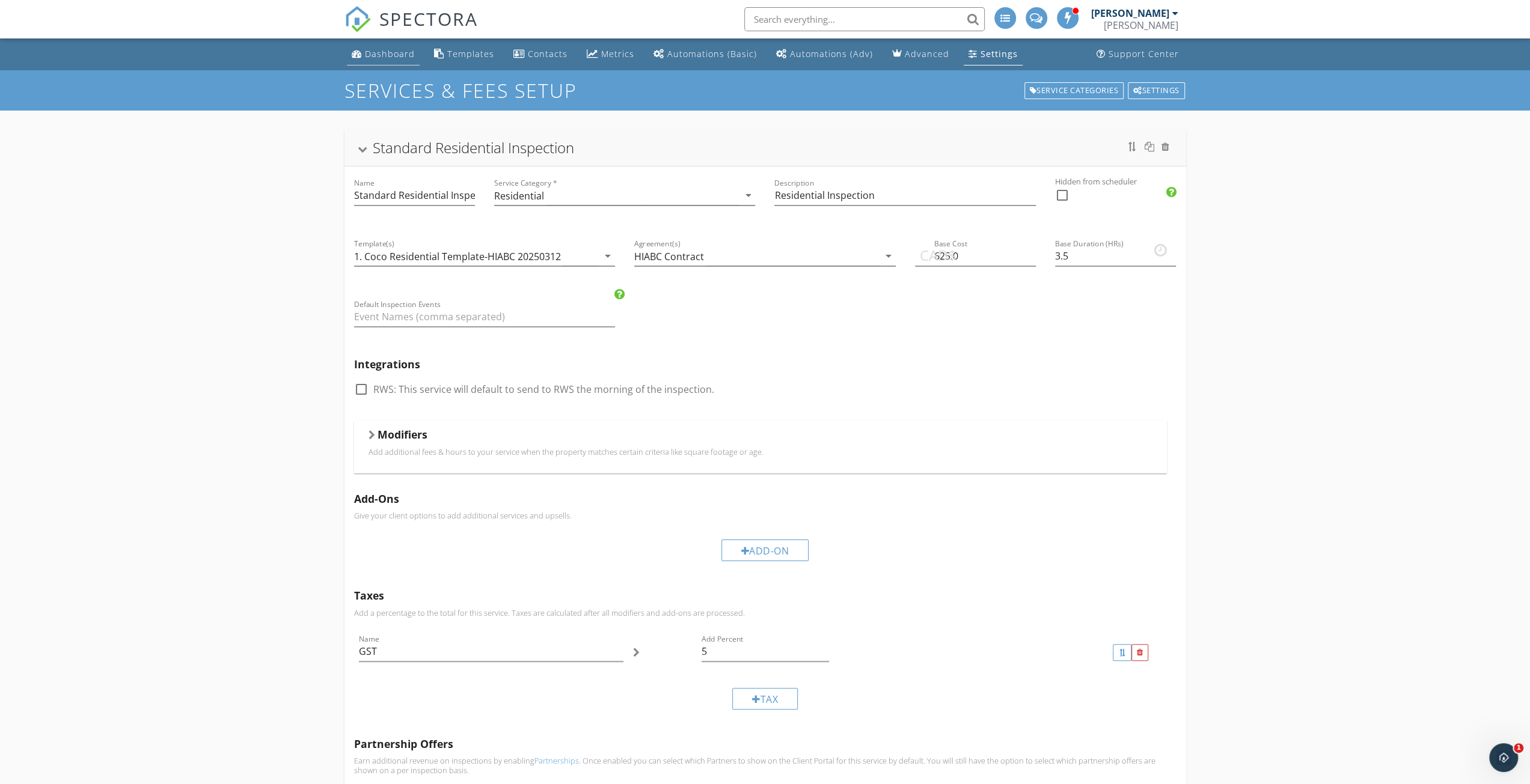
click at [375, 58] on div "Dashboard" at bounding box center [390, 54] width 50 height 11
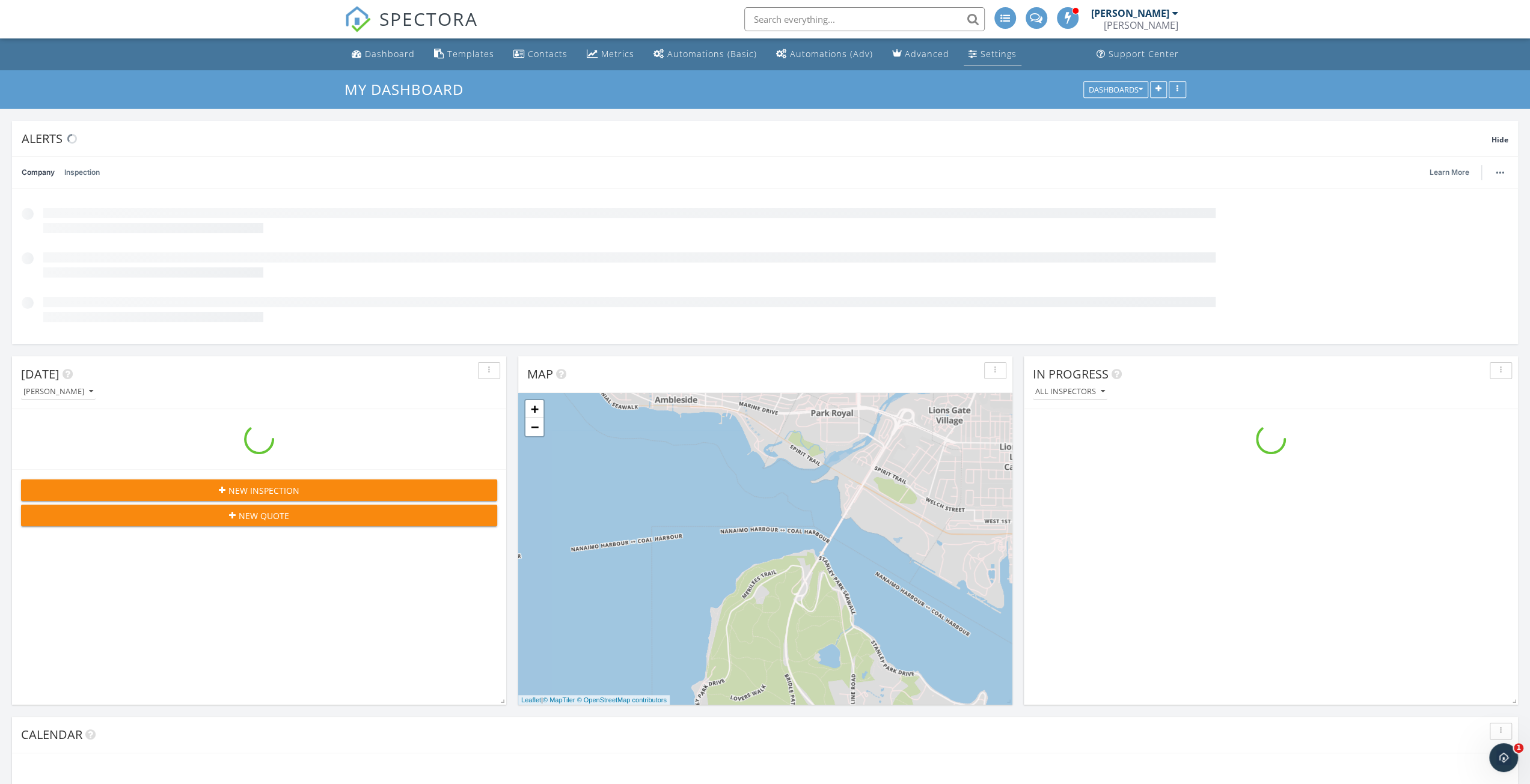
scroll to position [1112, 1549]
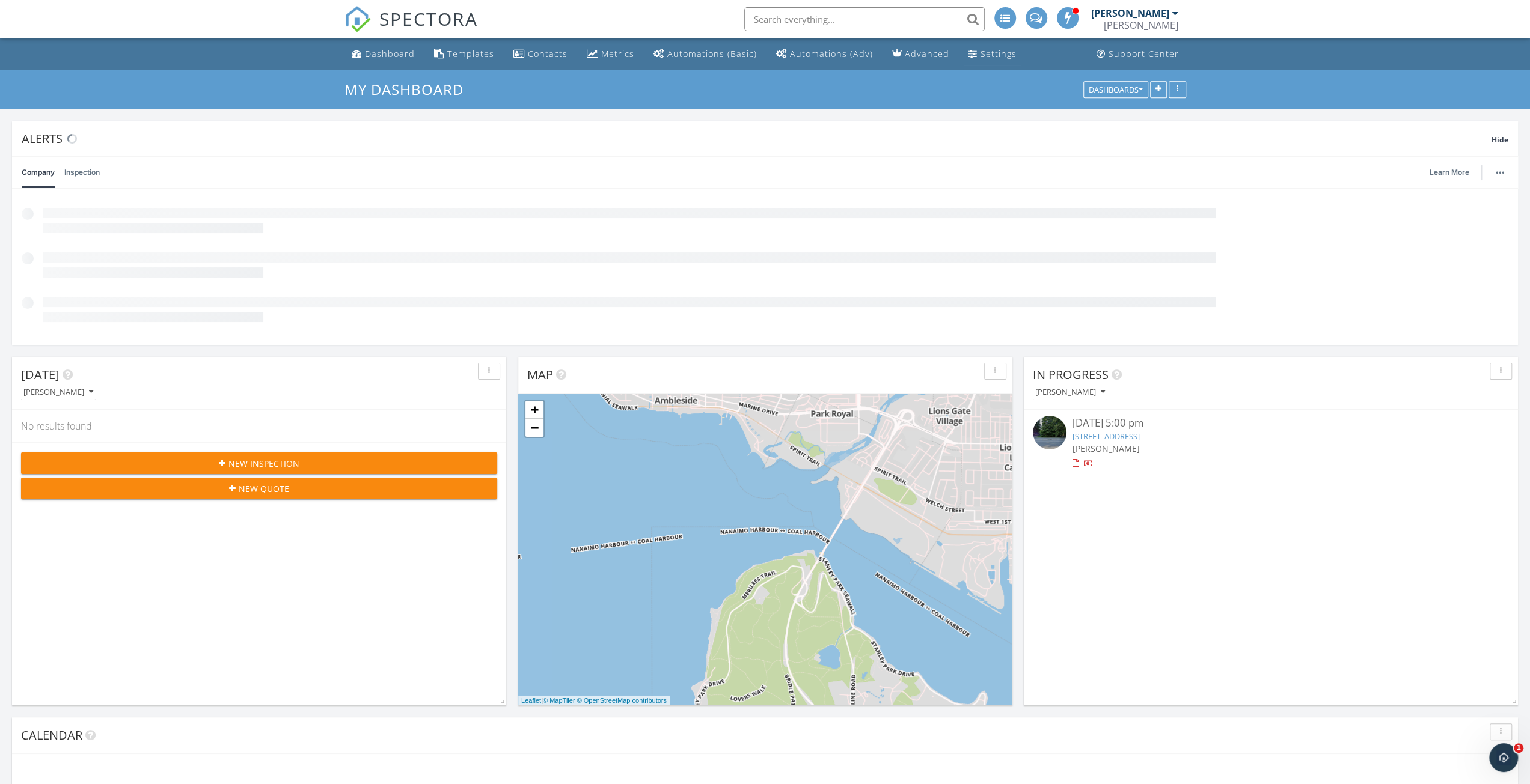
click at [982, 67] on li "Settings" at bounding box center [992, 54] width 62 height 32
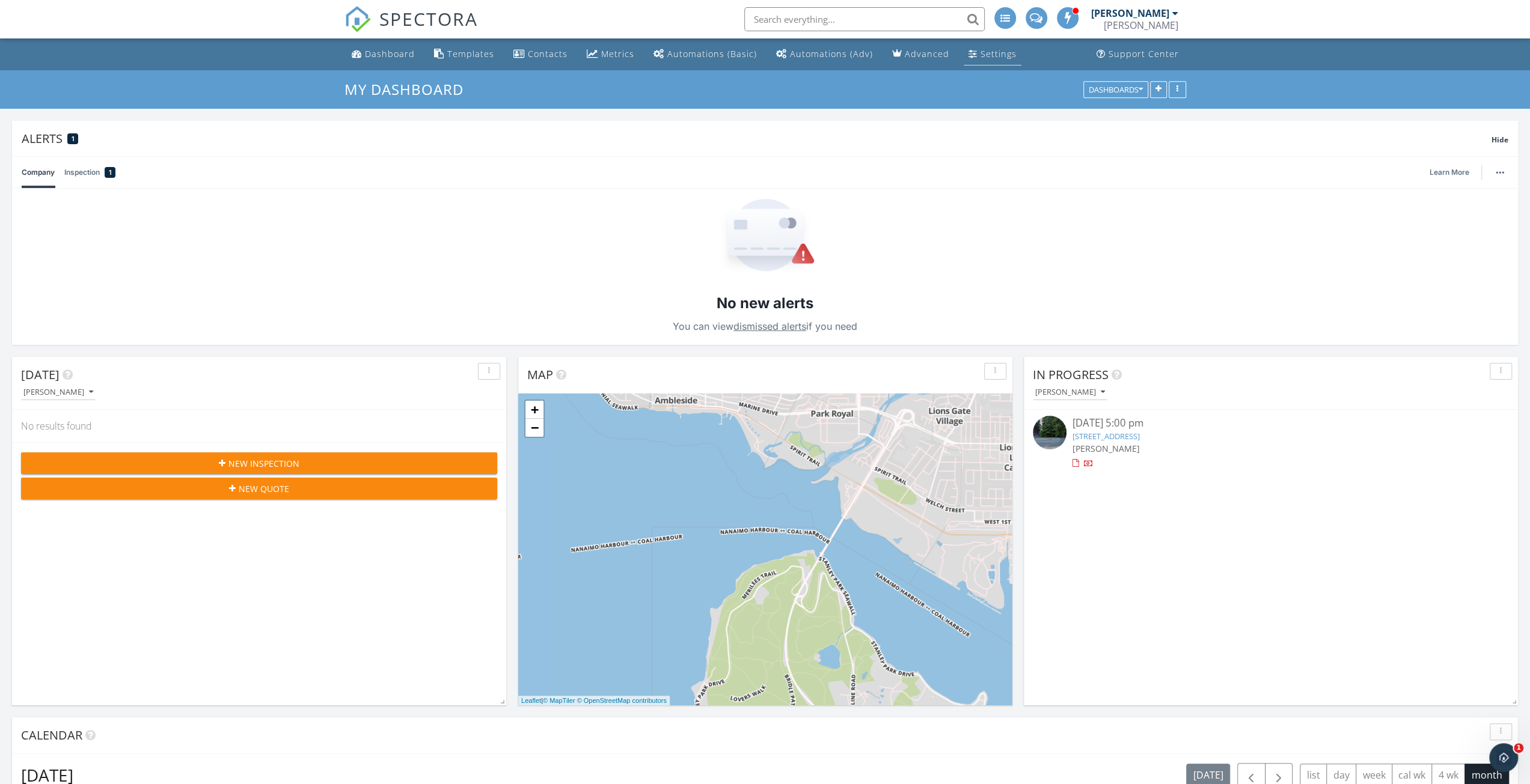
click at [968, 58] on div "Settings" at bounding box center [973, 53] width 9 height 9
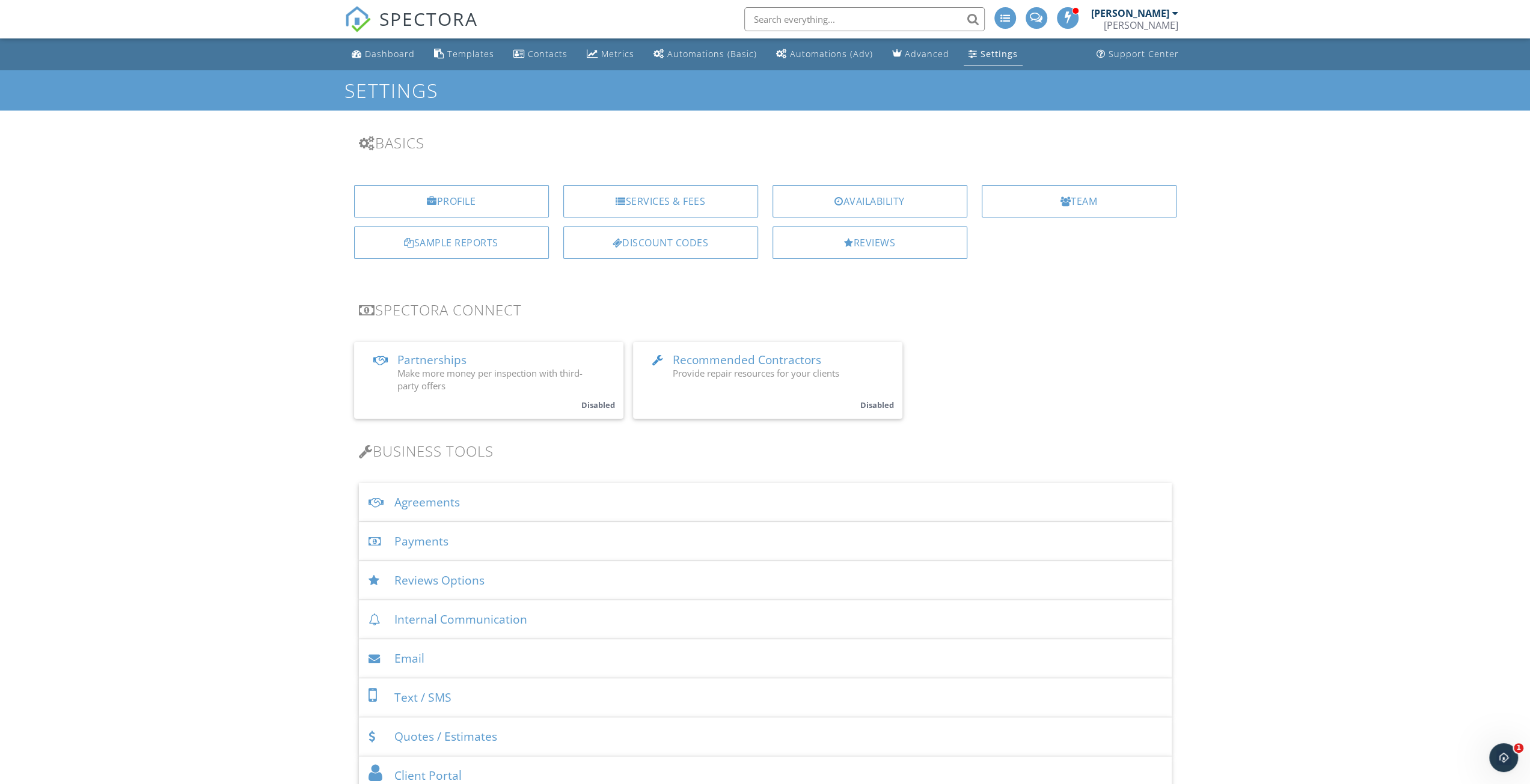
click at [845, 238] on div at bounding box center [849, 242] width 9 height 9
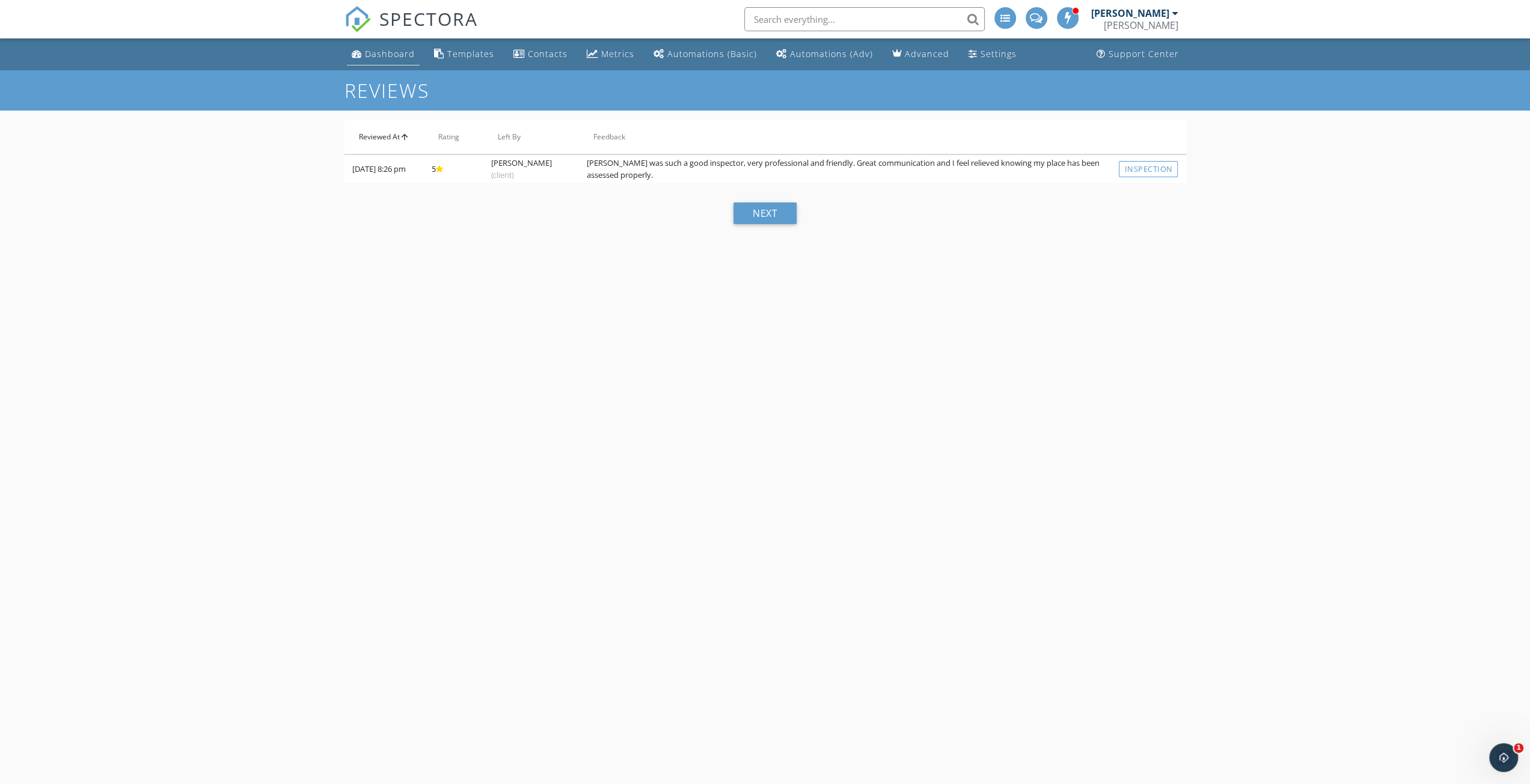
click at [398, 58] on div "Dashboard" at bounding box center [390, 54] width 50 height 11
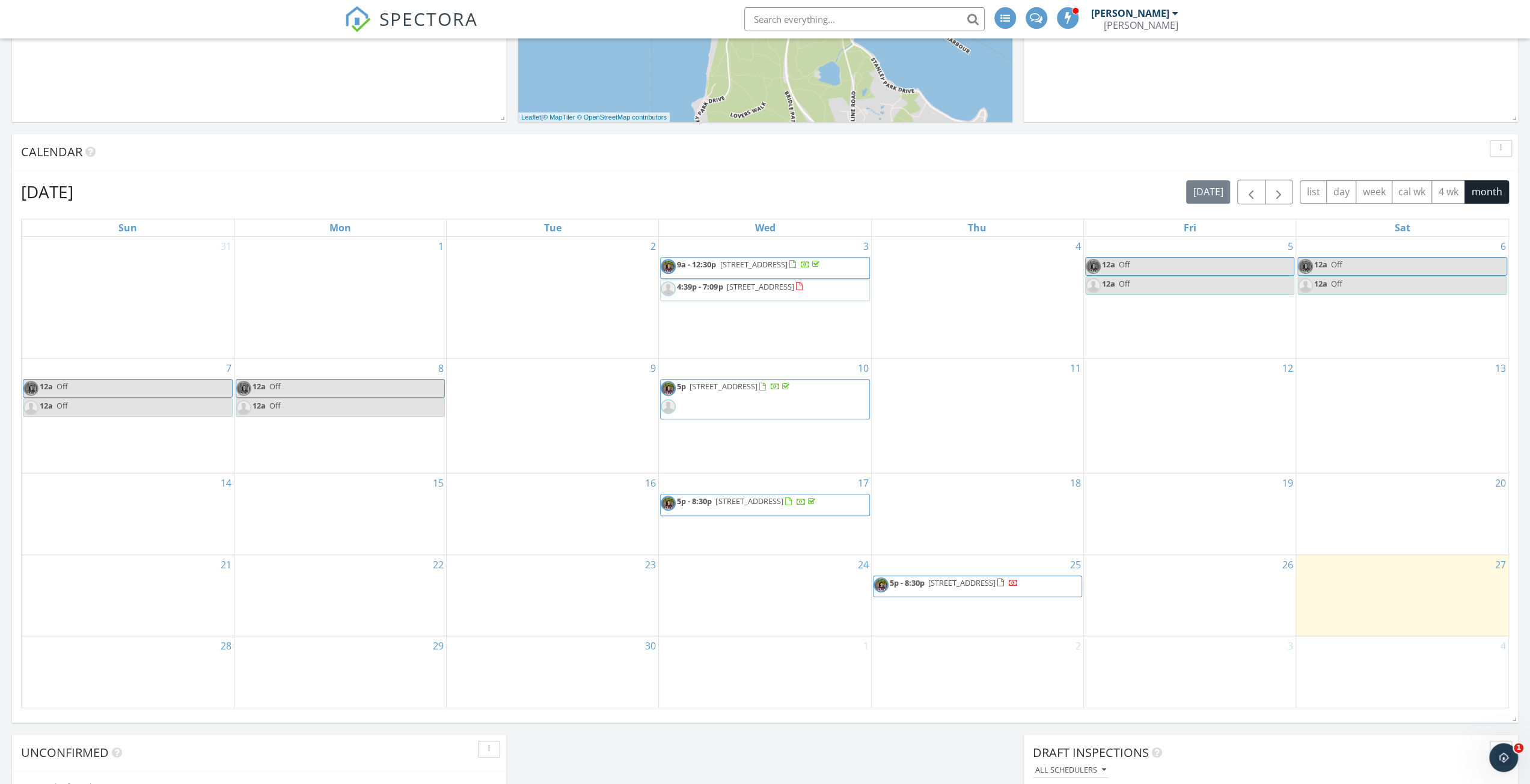
scroll to position [601, 0]
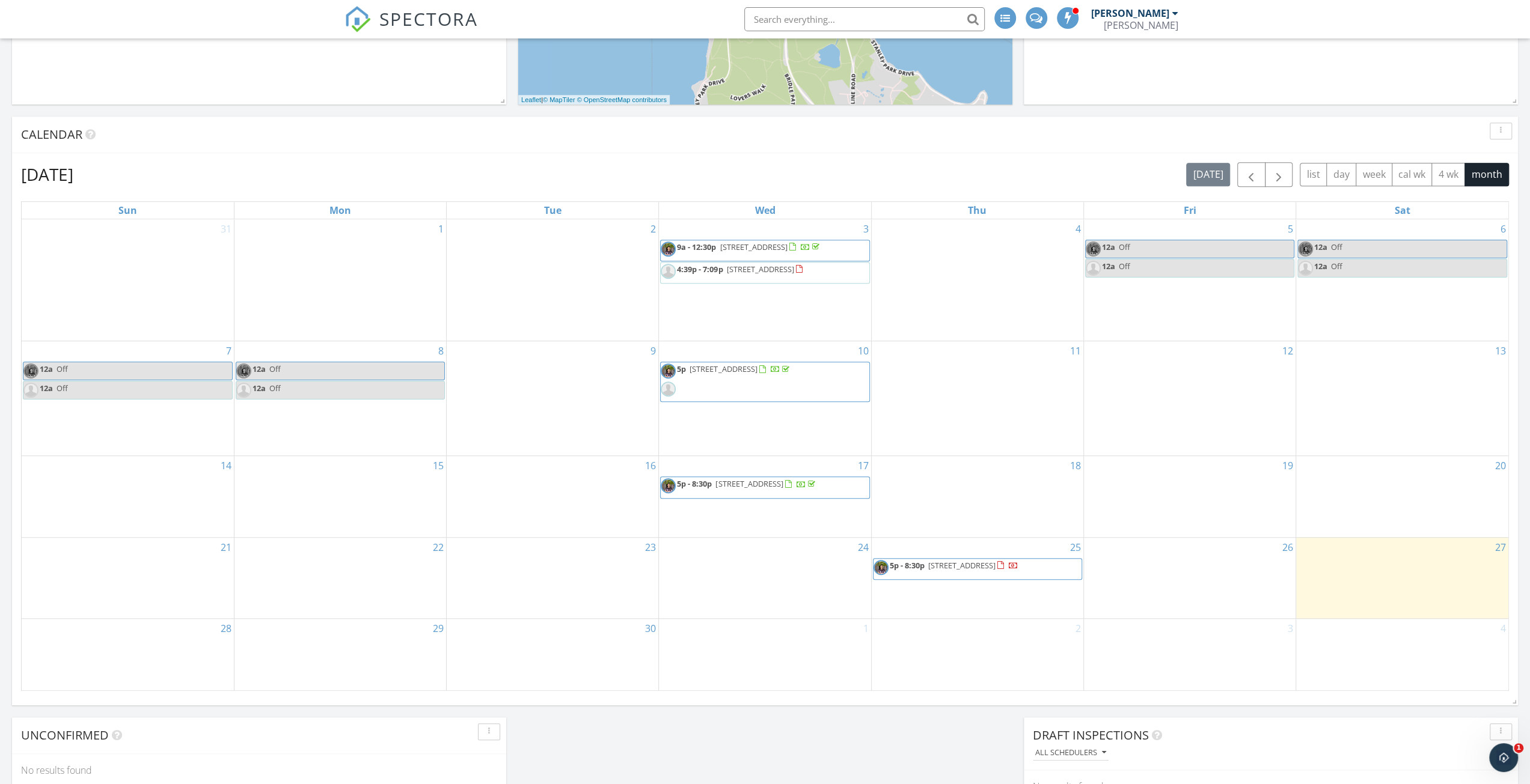
click at [73, 180] on h2 "[DATE]" at bounding box center [47, 174] width 52 height 24
click at [1279, 177] on span "button" at bounding box center [1279, 175] width 15 height 15
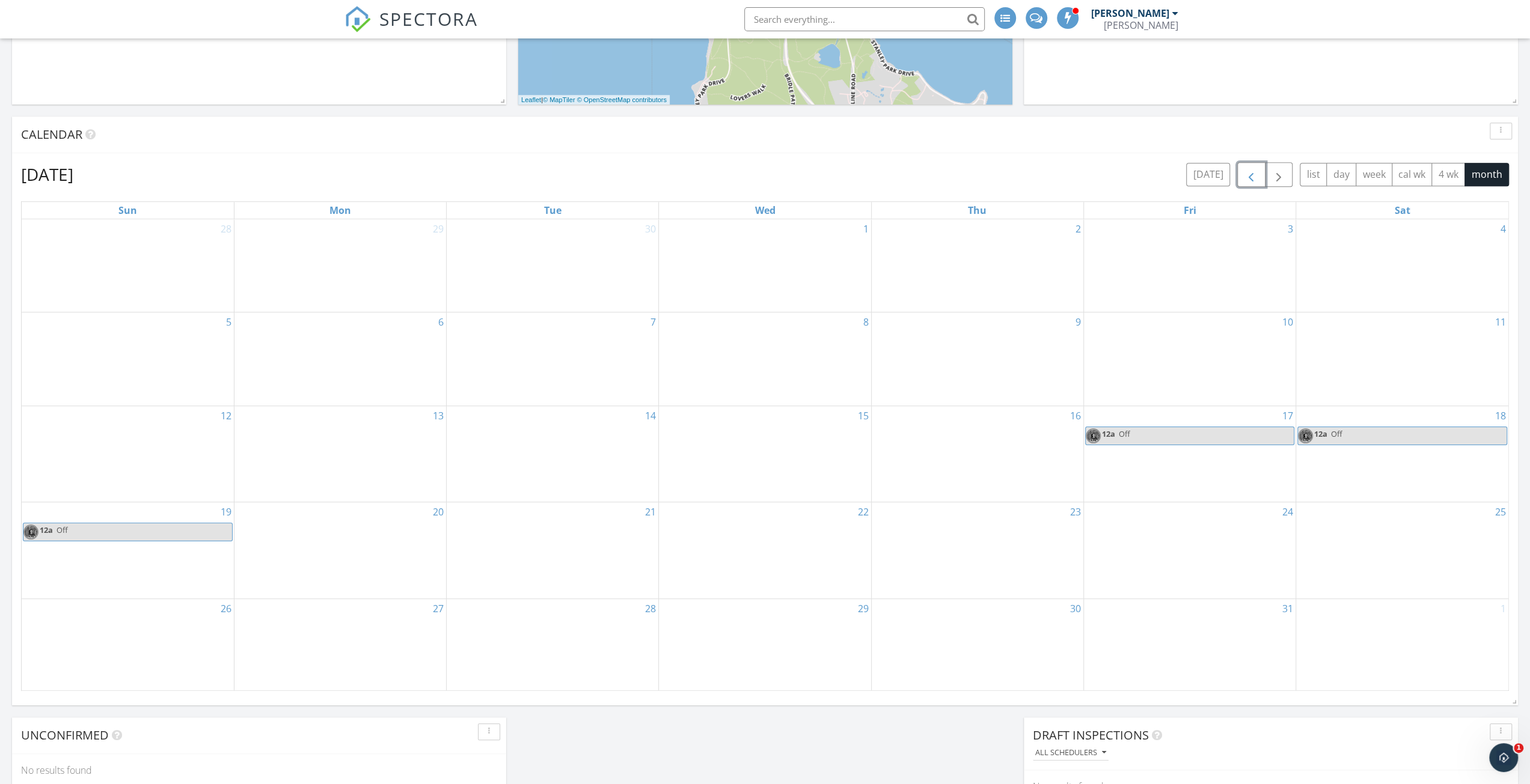
click at [1247, 175] on span "button" at bounding box center [1251, 175] width 15 height 15
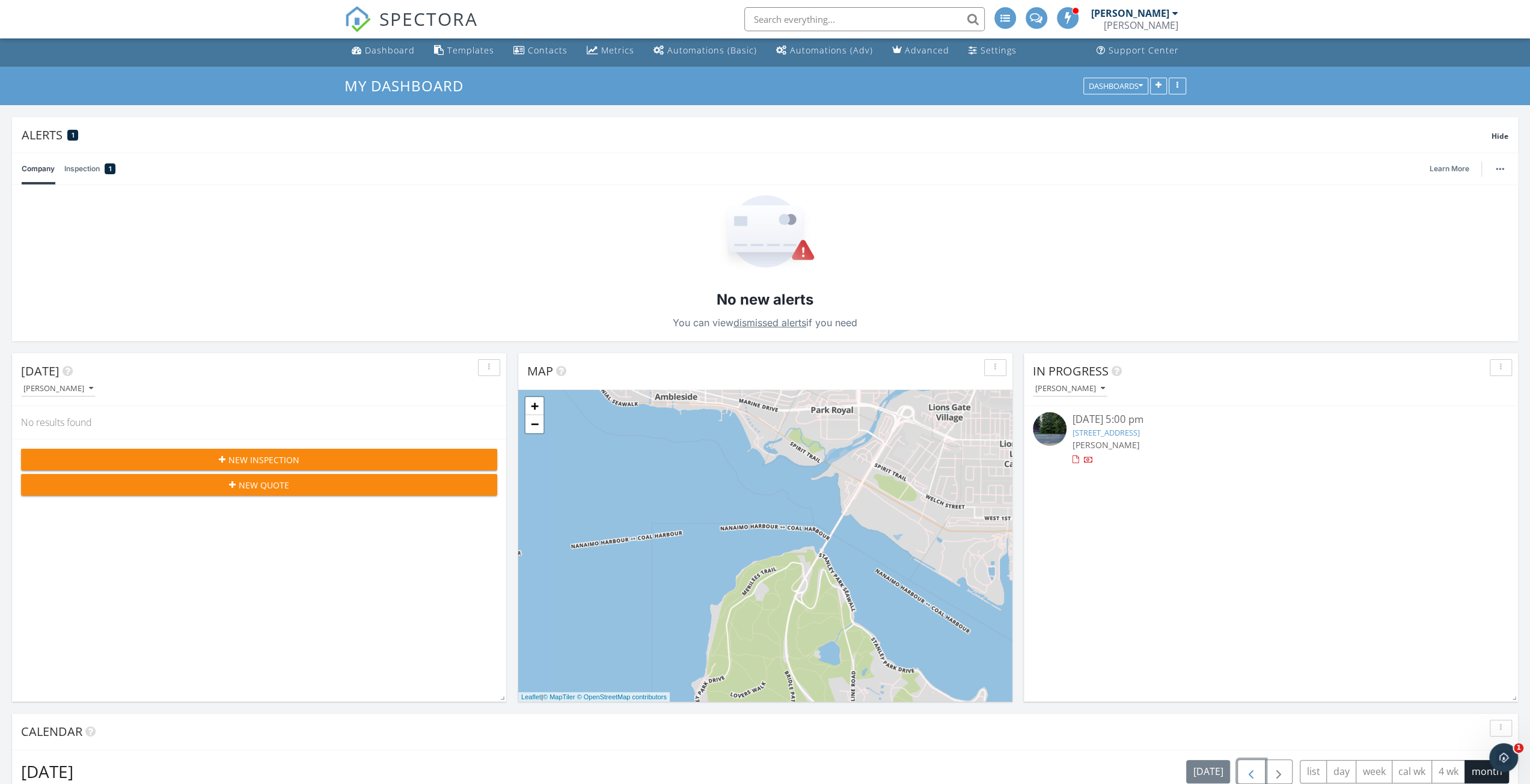
scroll to position [0, 0]
